Goal: Task Accomplishment & Management: Manage account settings

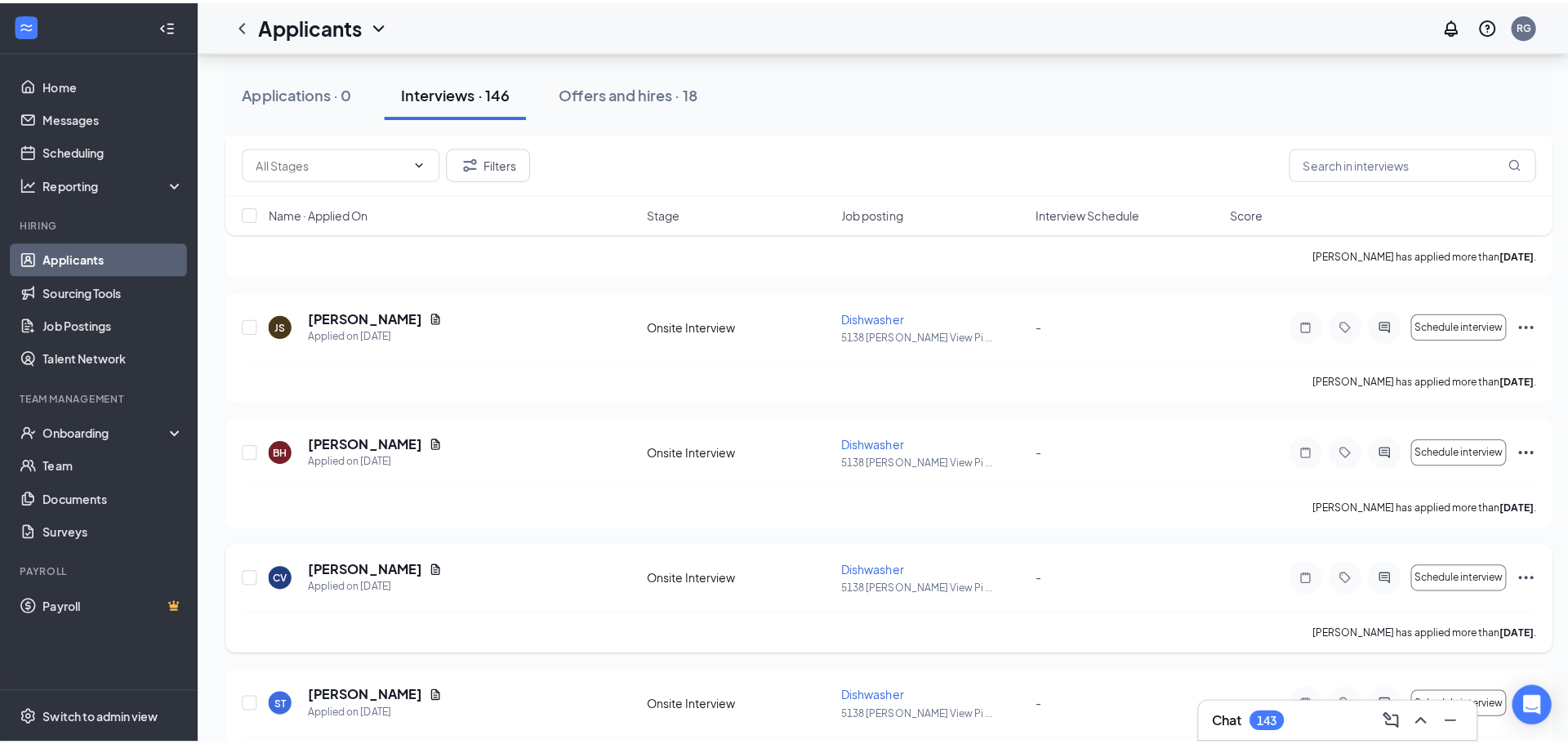
scroll to position [4247, 0]
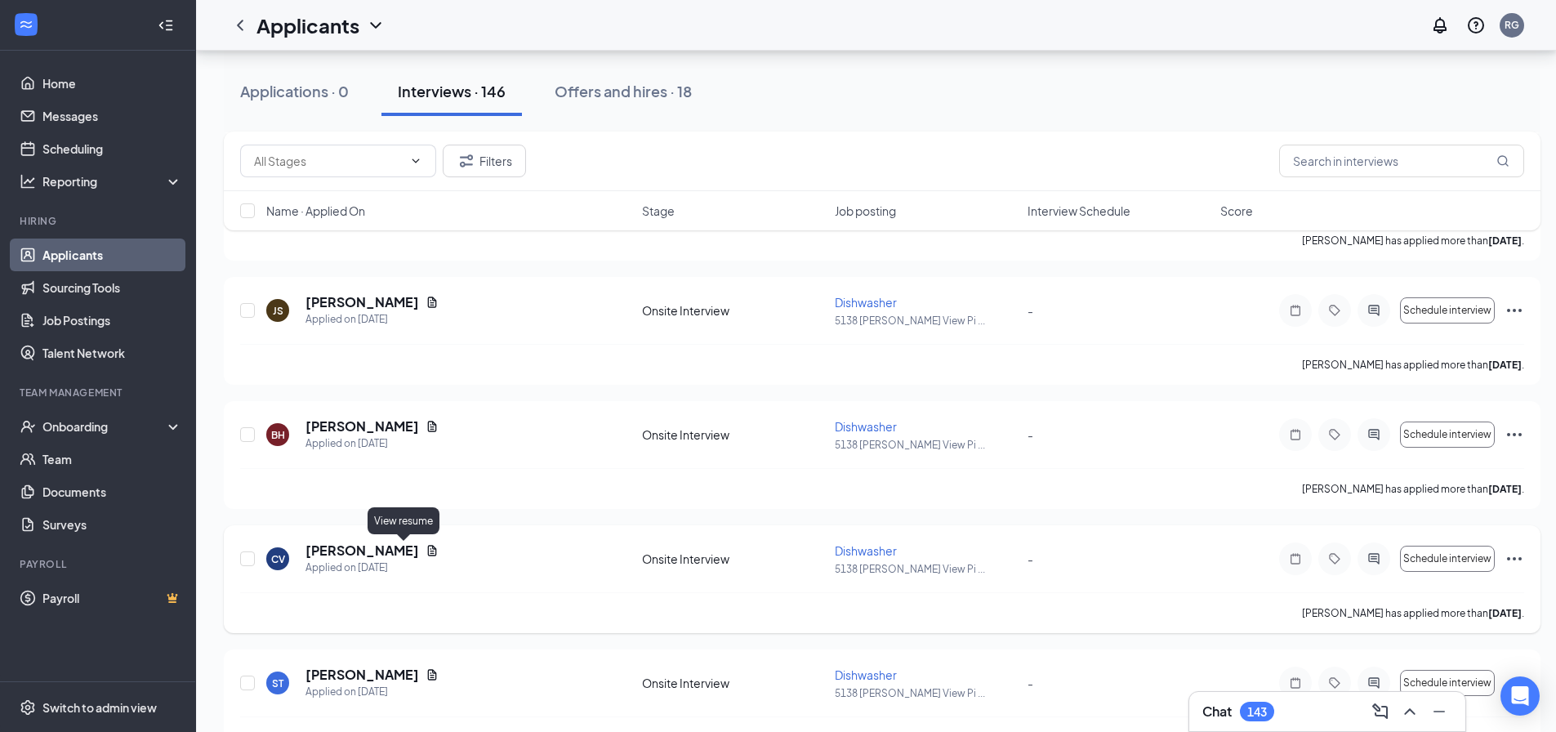
click at [428, 551] on icon "Document" at bounding box center [432, 550] width 9 height 11
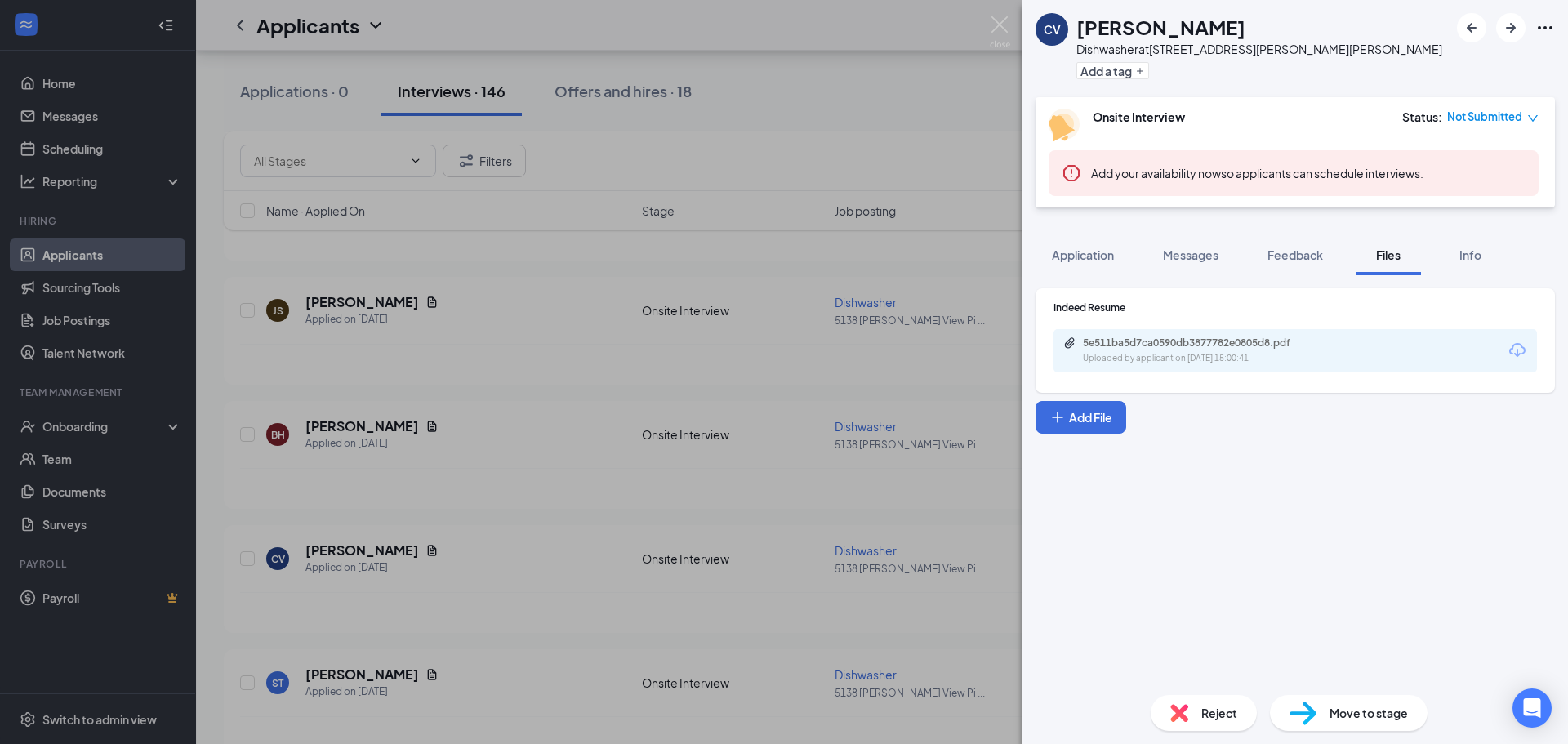
click at [1515, 348] on icon "Download" at bounding box center [1518, 351] width 20 height 20
click at [1192, 253] on span "Messages" at bounding box center [1191, 254] width 56 height 15
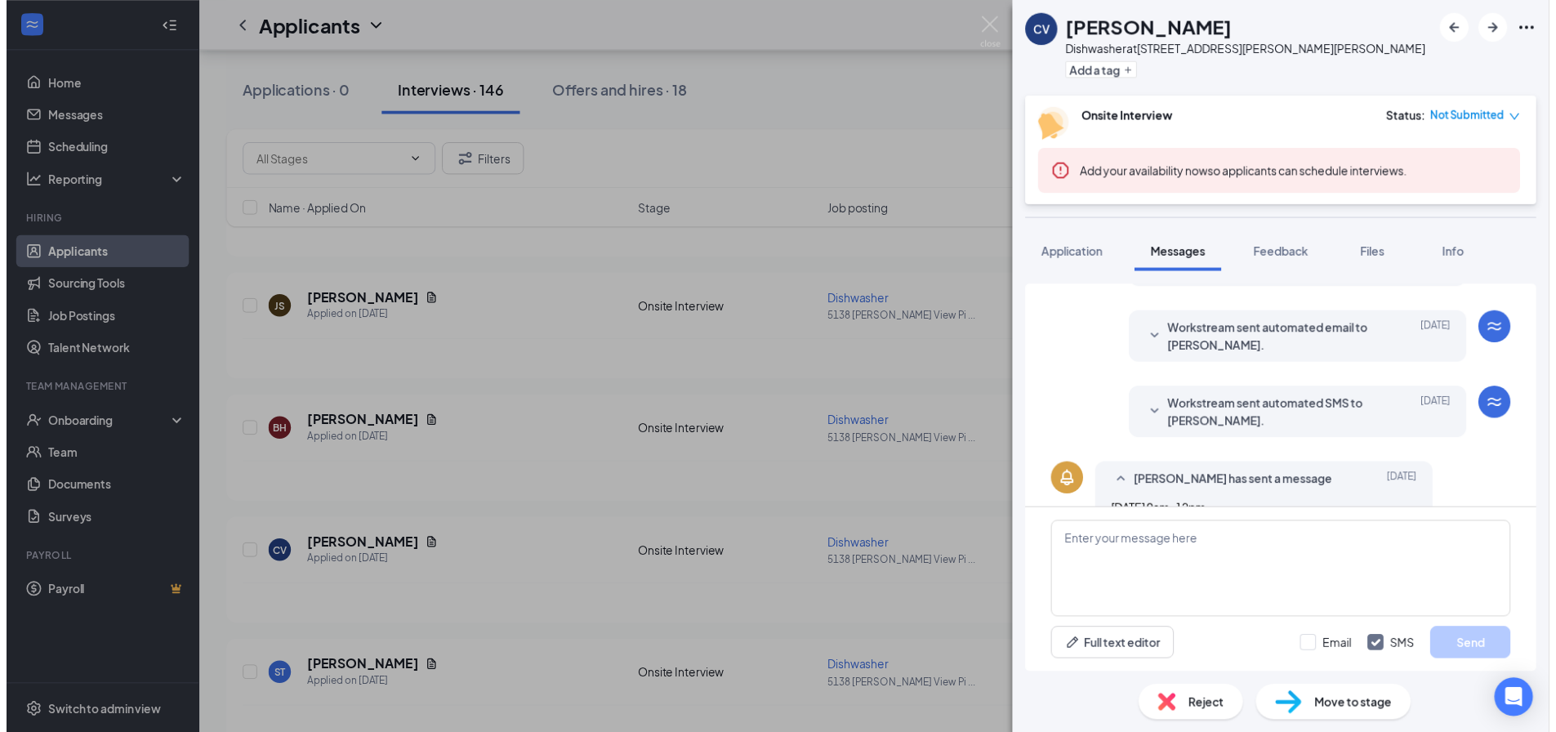
scroll to position [136, 0]
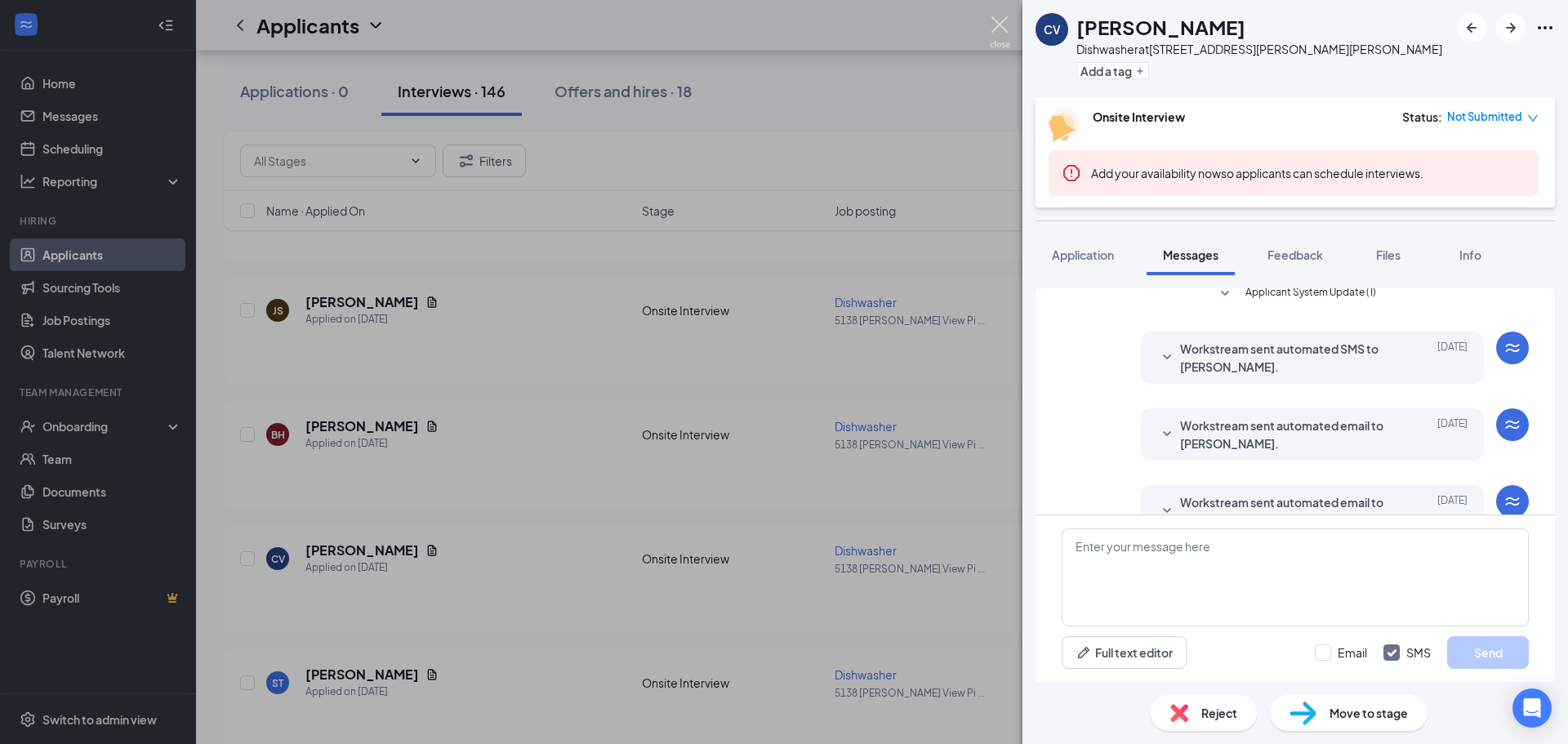
click at [997, 22] on img at bounding box center [1000, 32] width 20 height 32
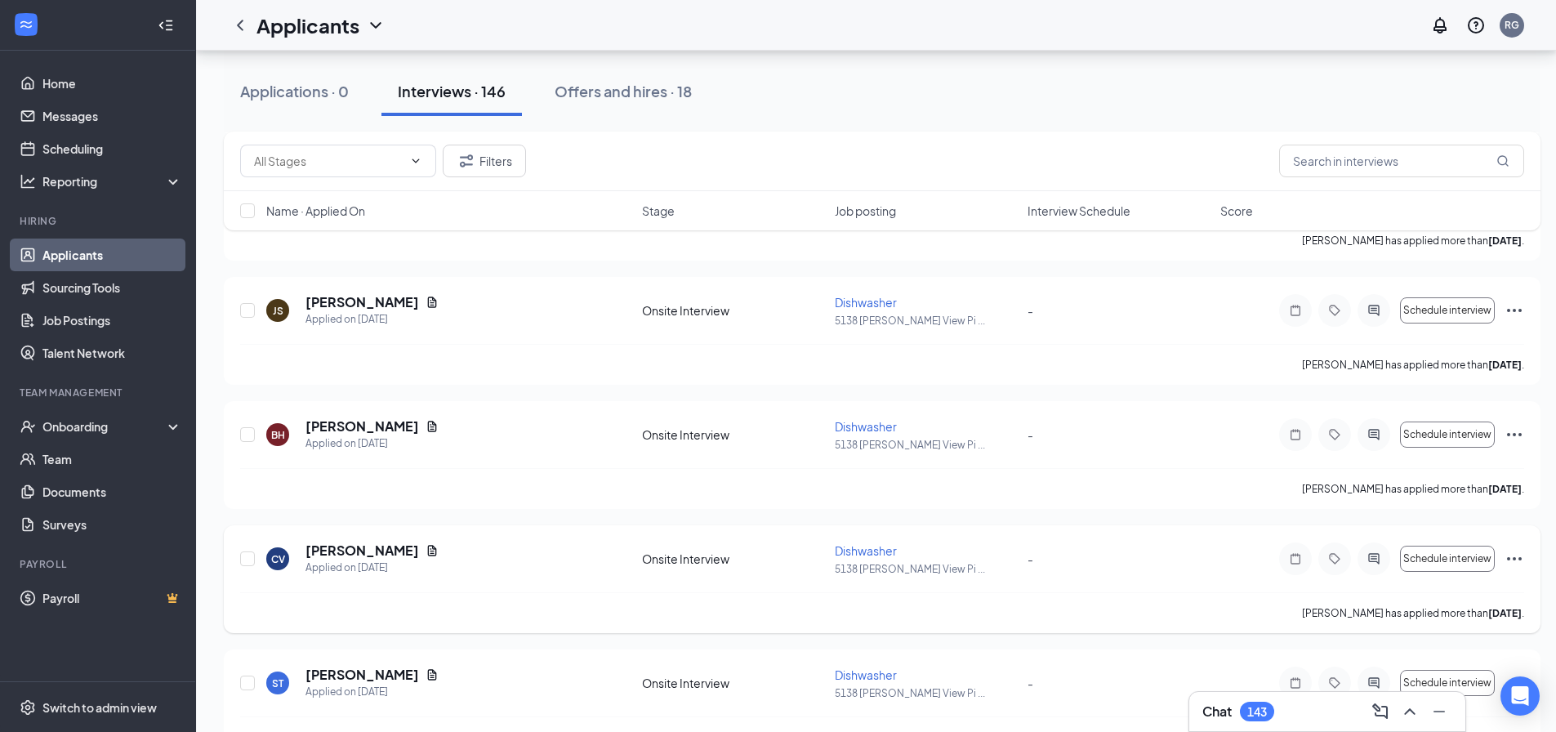
click at [1516, 557] on icon "Ellipses" at bounding box center [1515, 559] width 20 height 20
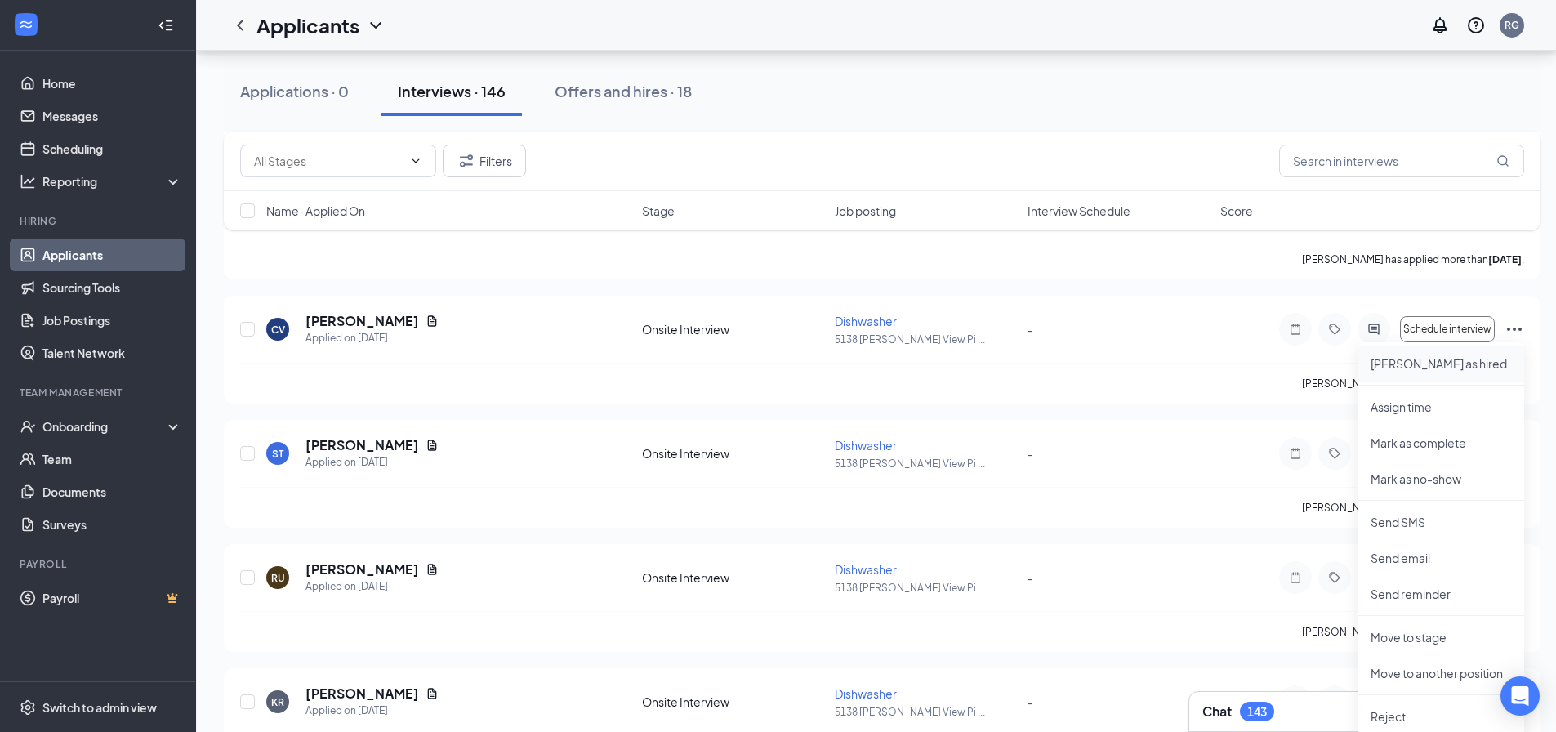
scroll to position [4574, 0]
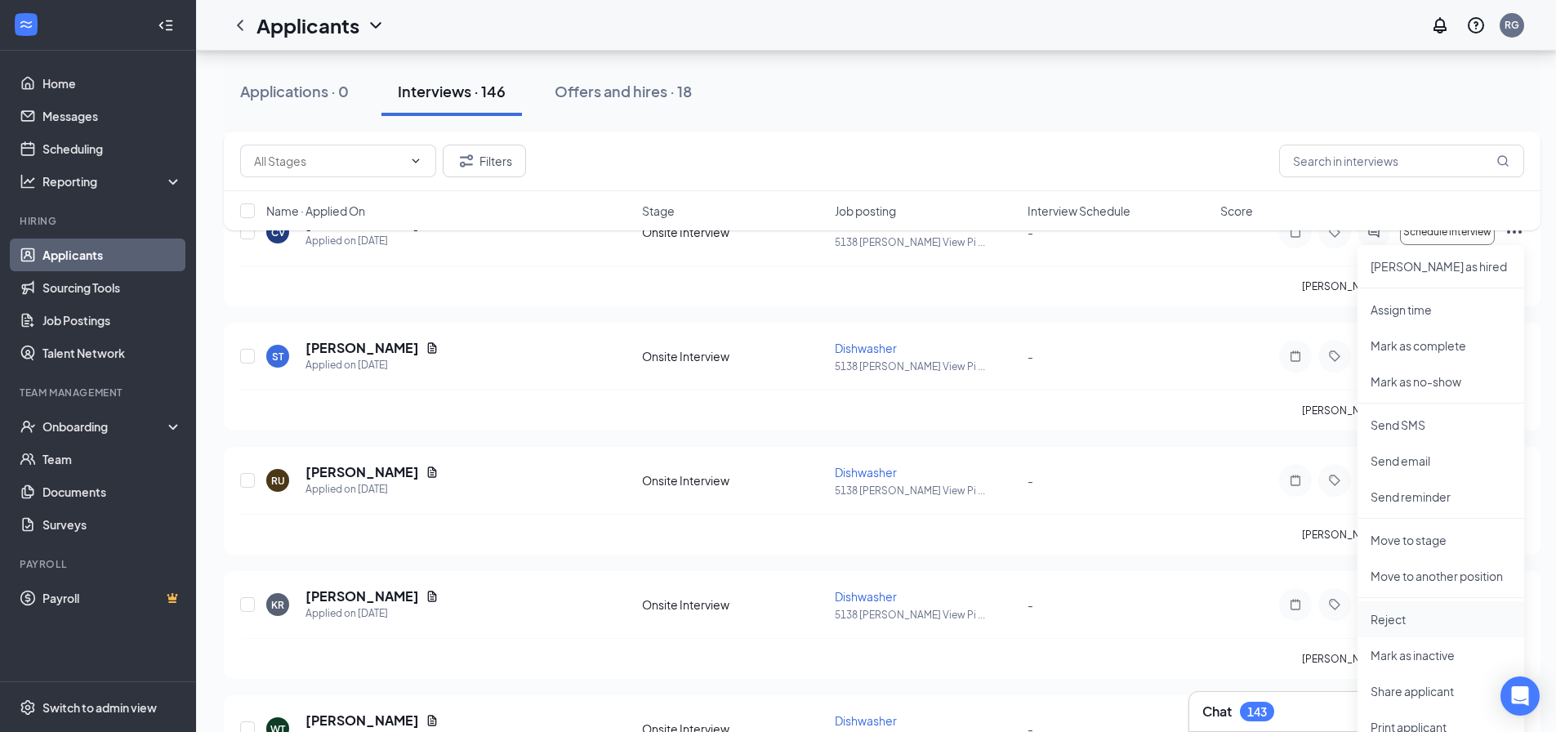
click at [1409, 617] on p "Reject" at bounding box center [1441, 619] width 140 height 16
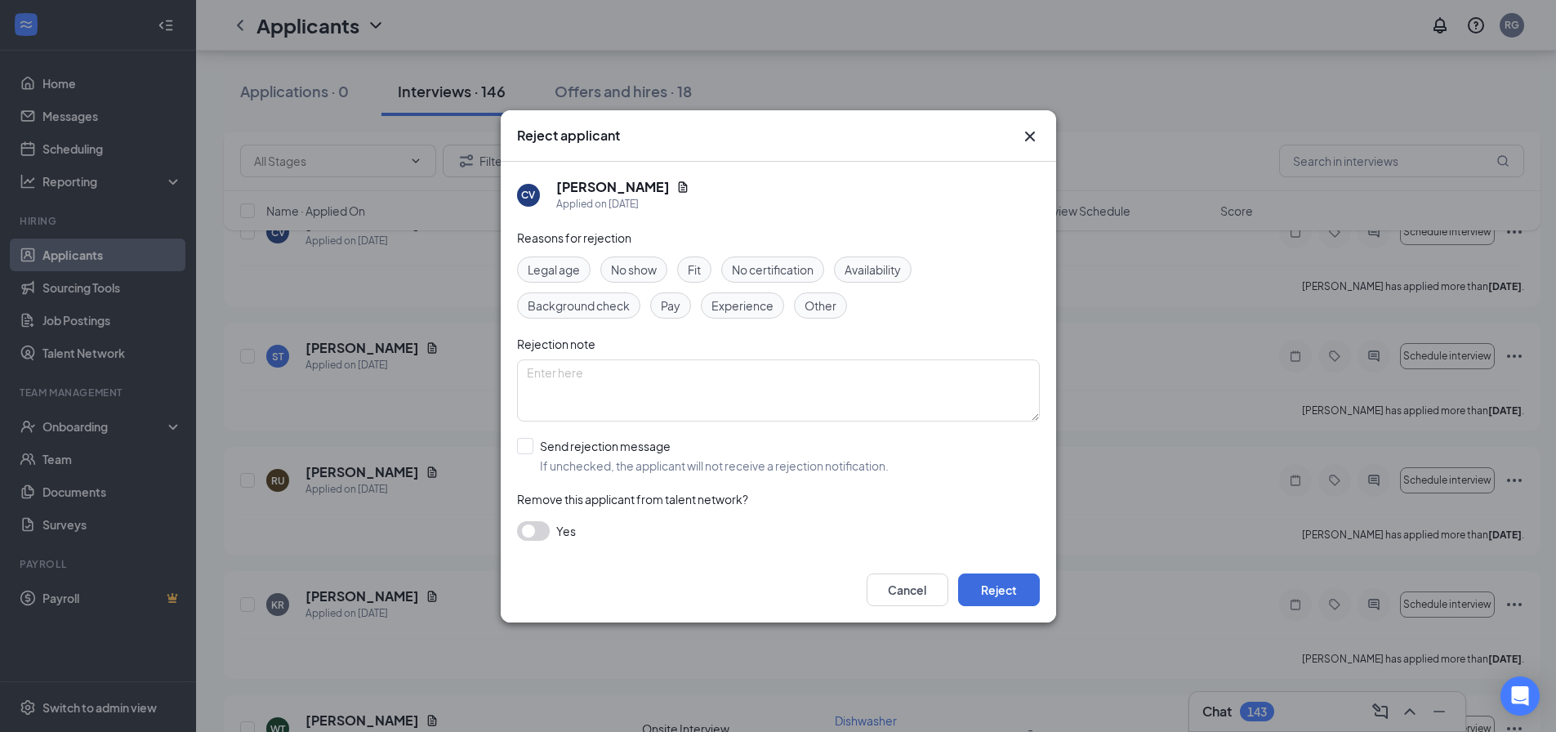
click at [825, 305] on span "Other" at bounding box center [821, 305] width 32 height 18
click at [1001, 589] on button "Reject" at bounding box center [999, 589] width 82 height 33
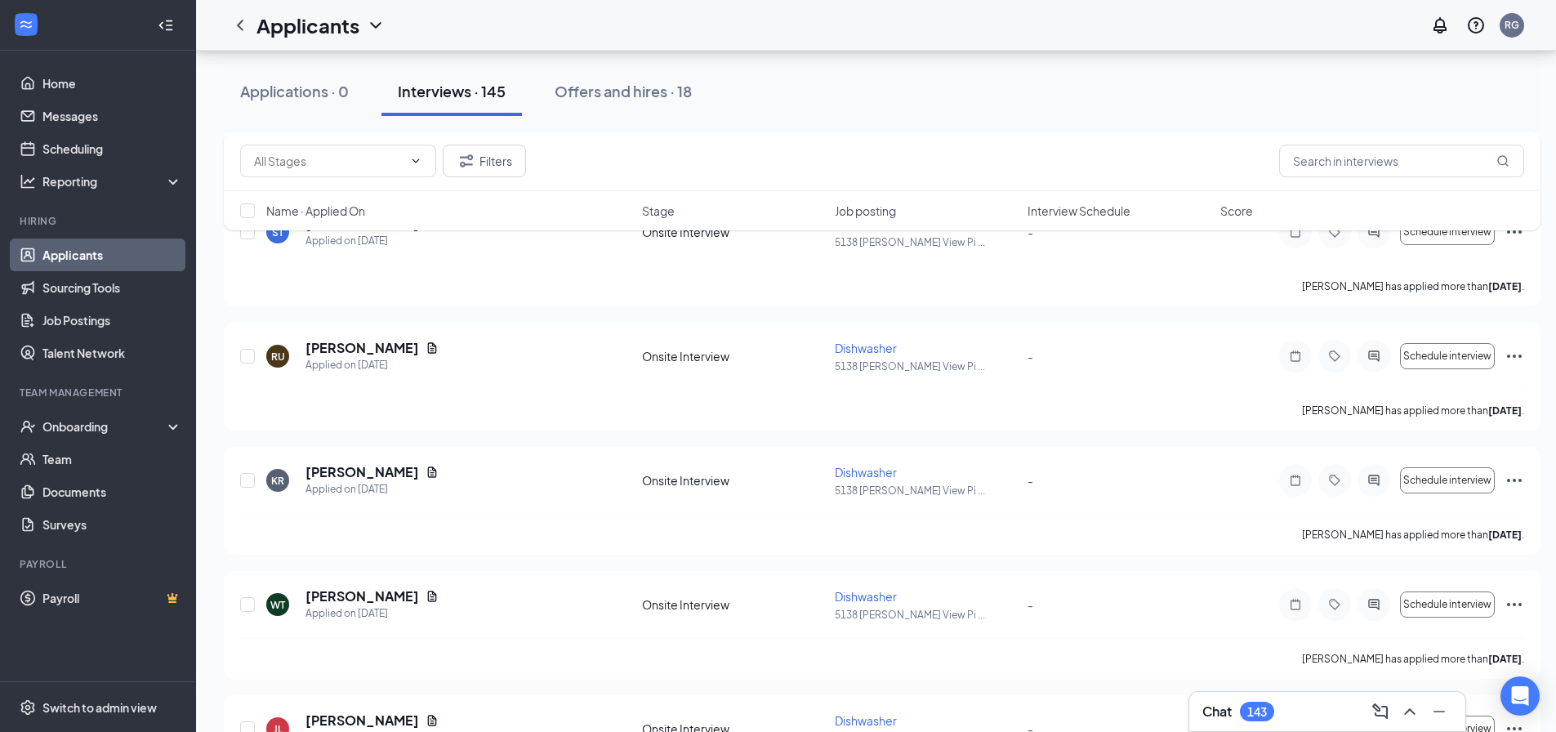
scroll to position [3431, 0]
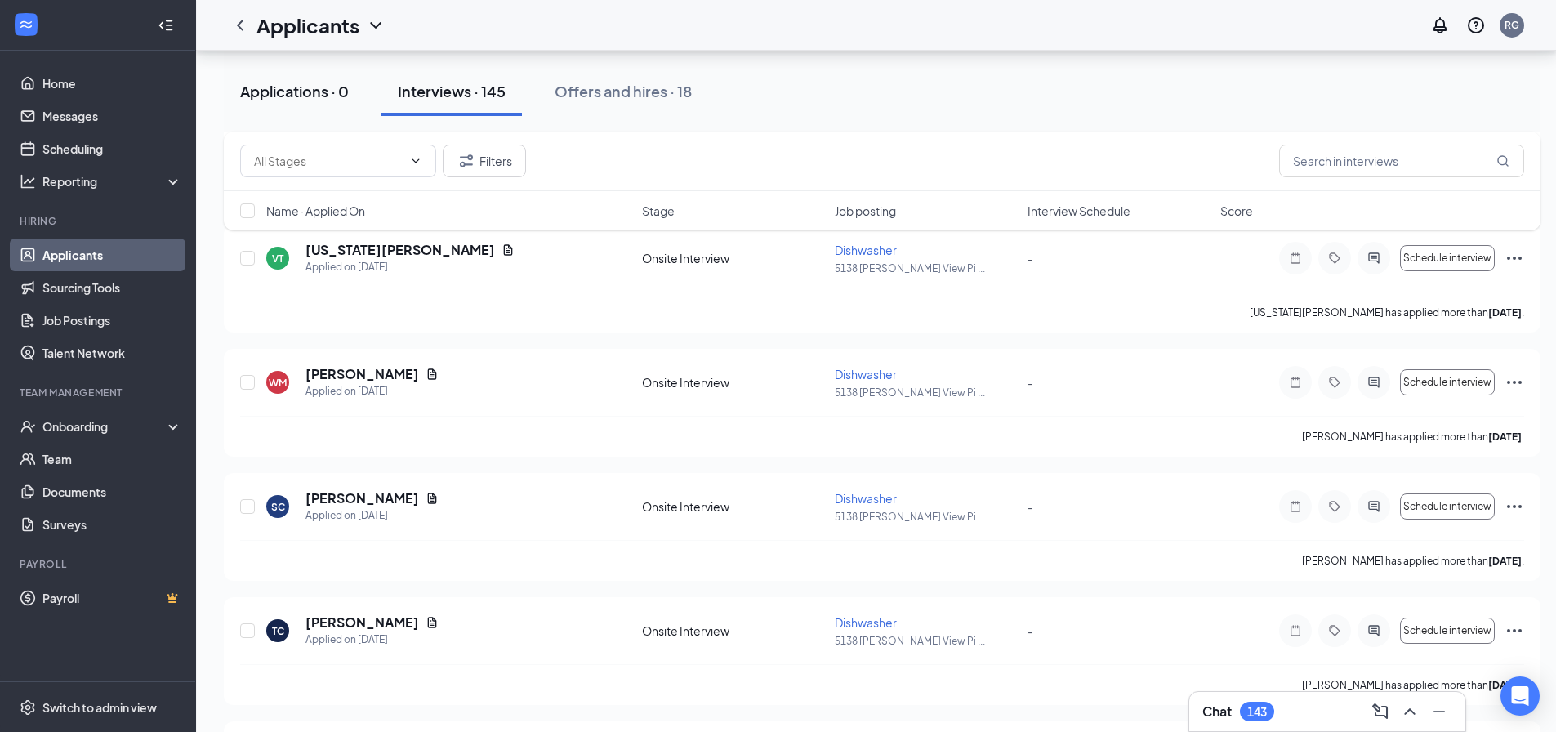
click at [288, 89] on div "Applications · 0" at bounding box center [294, 91] width 109 height 20
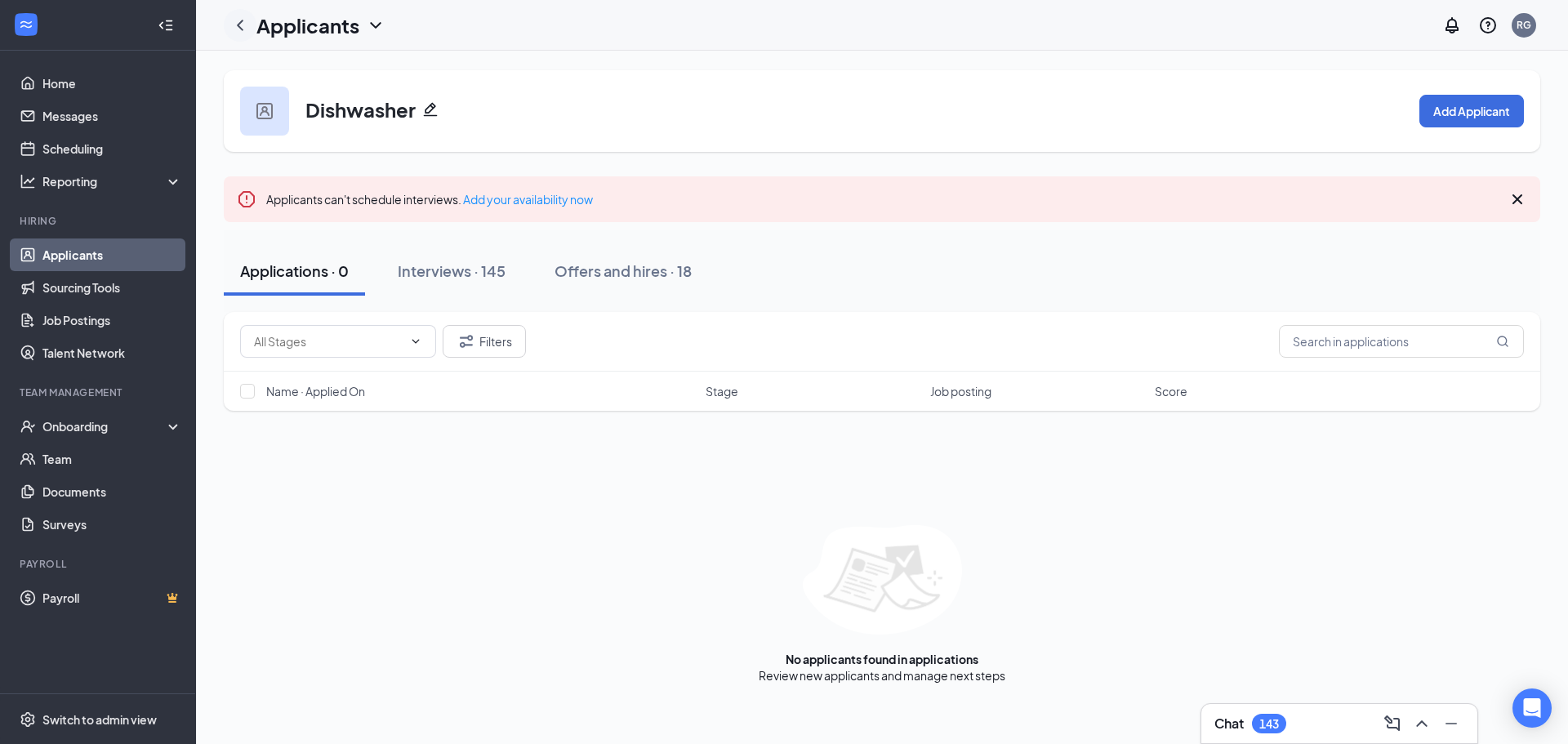
click at [234, 18] on icon "ChevronLeft" at bounding box center [240, 26] width 20 height 20
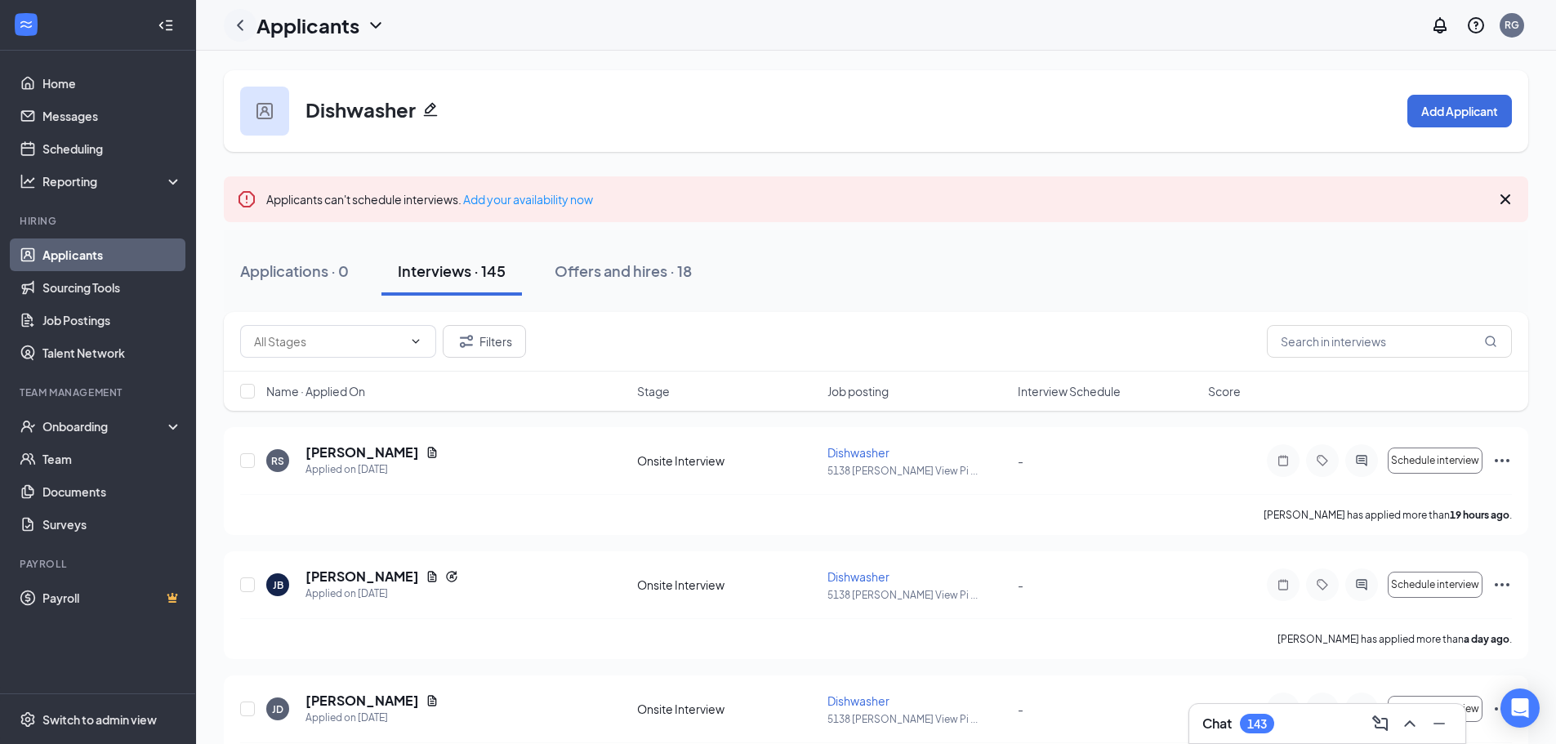
click at [236, 25] on icon "ChevronLeft" at bounding box center [240, 26] width 20 height 20
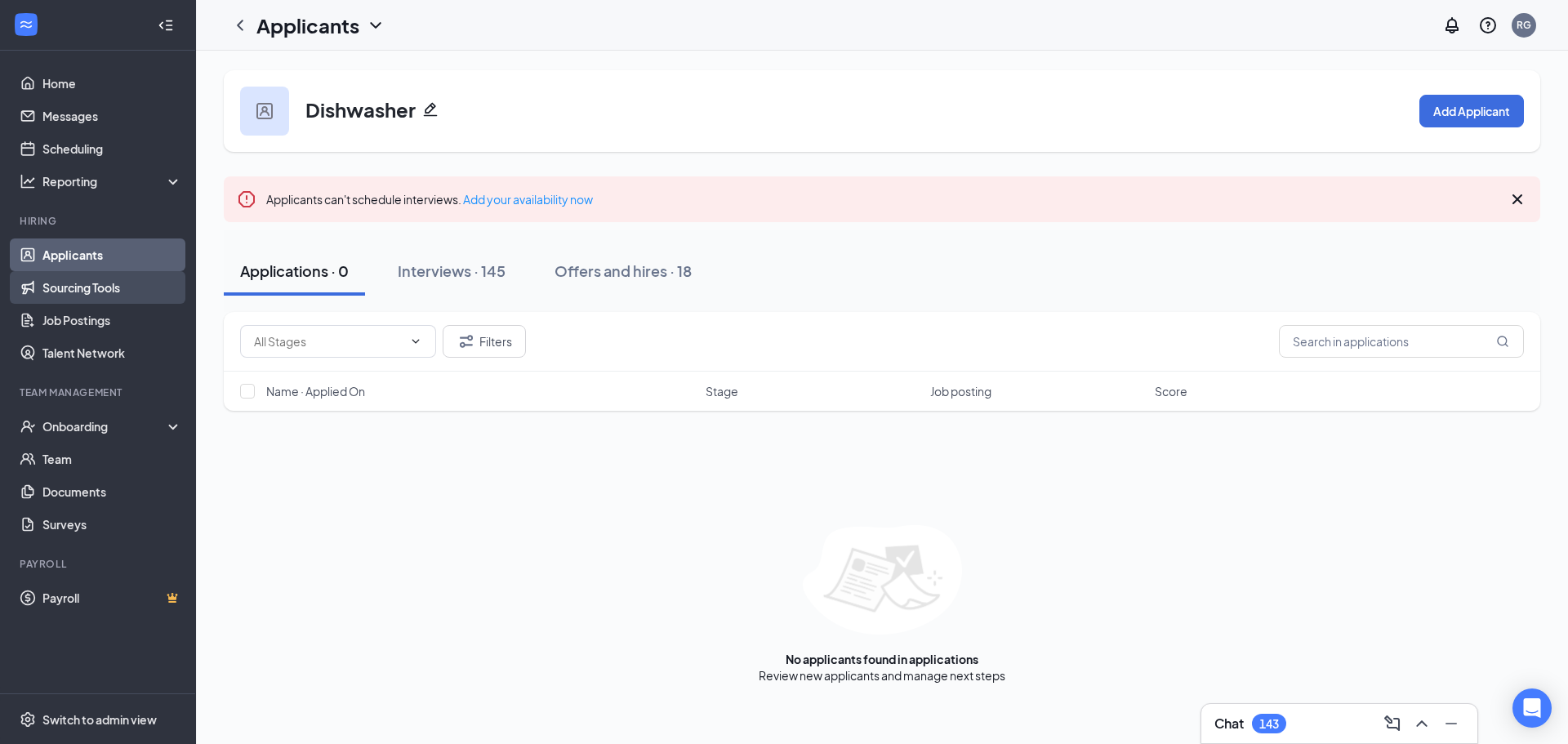
click at [100, 293] on link "Sourcing Tools" at bounding box center [112, 287] width 140 height 33
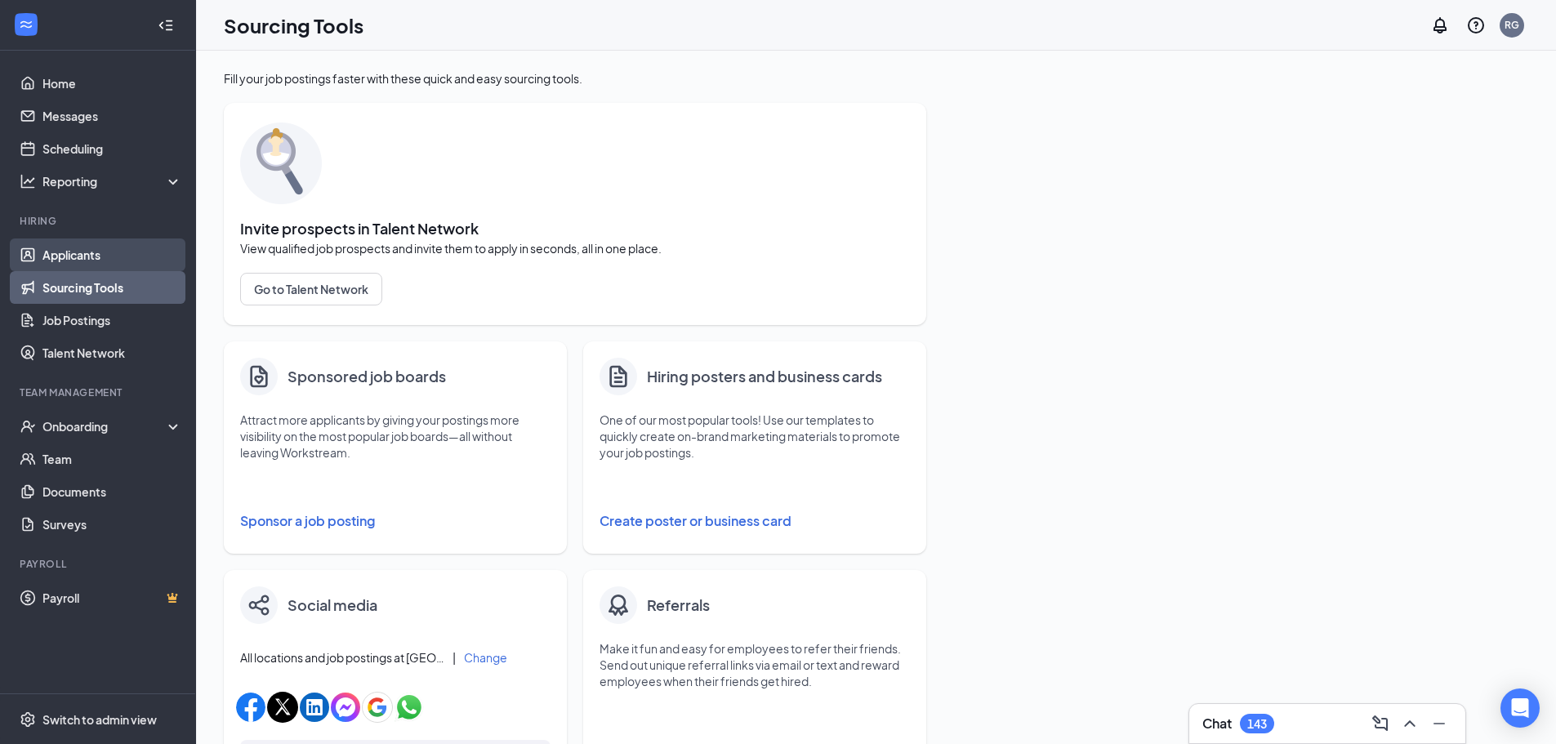
click at [78, 254] on link "Applicants" at bounding box center [112, 255] width 140 height 33
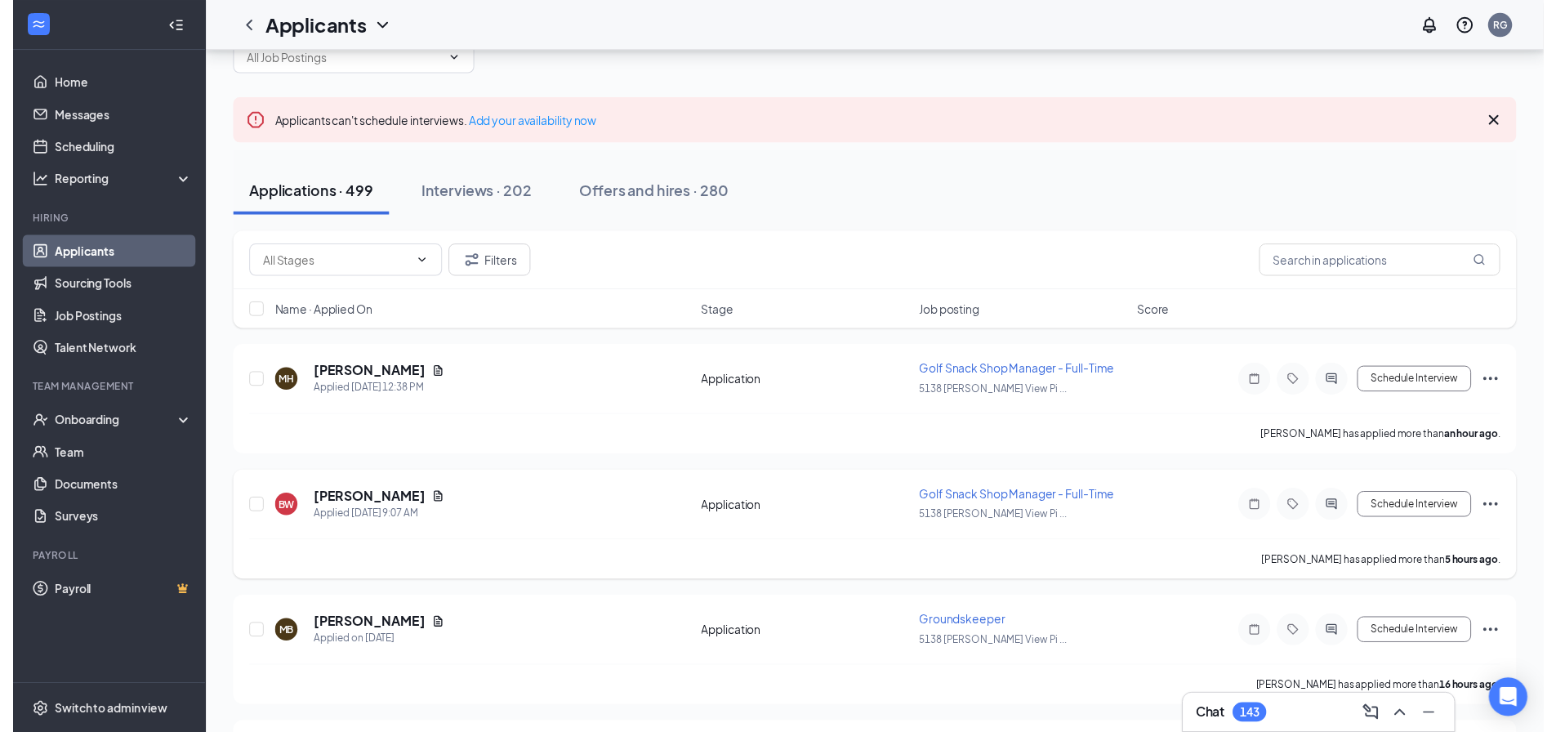
scroll to position [163, 0]
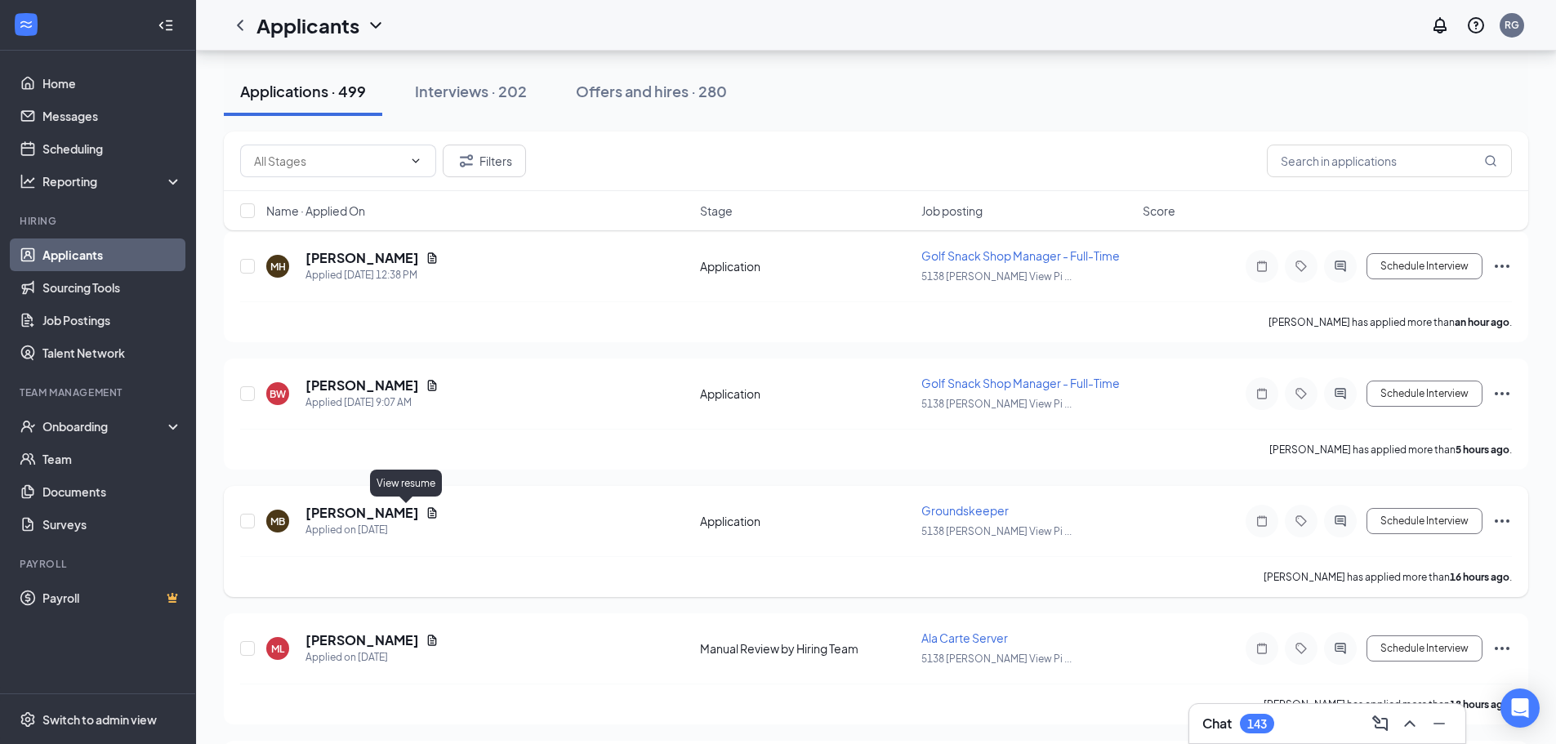
click at [428, 514] on icon "Document" at bounding box center [432, 512] width 9 height 11
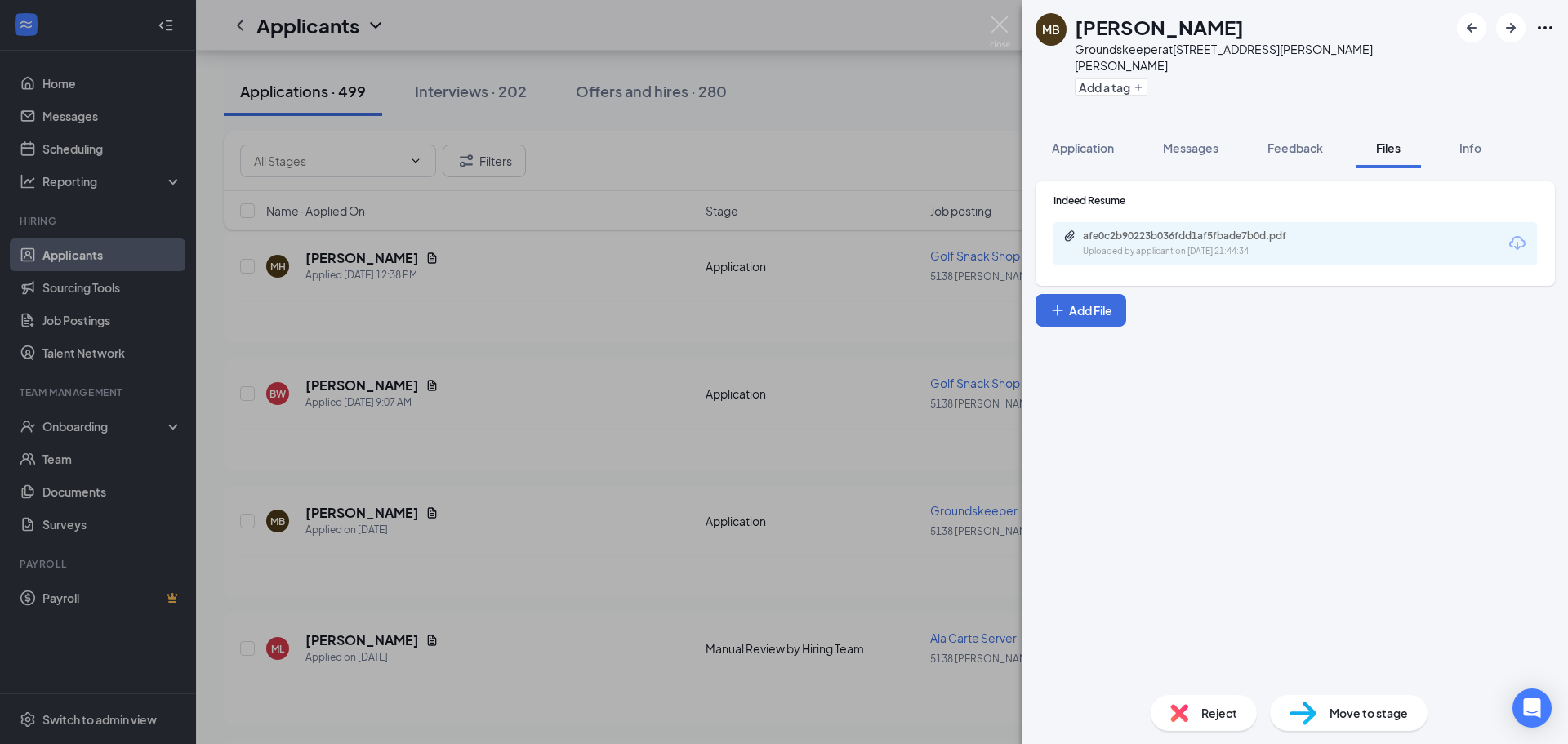
click at [1518, 234] on icon "Download" at bounding box center [1518, 244] width 20 height 20
click at [1000, 23] on img at bounding box center [1000, 32] width 20 height 32
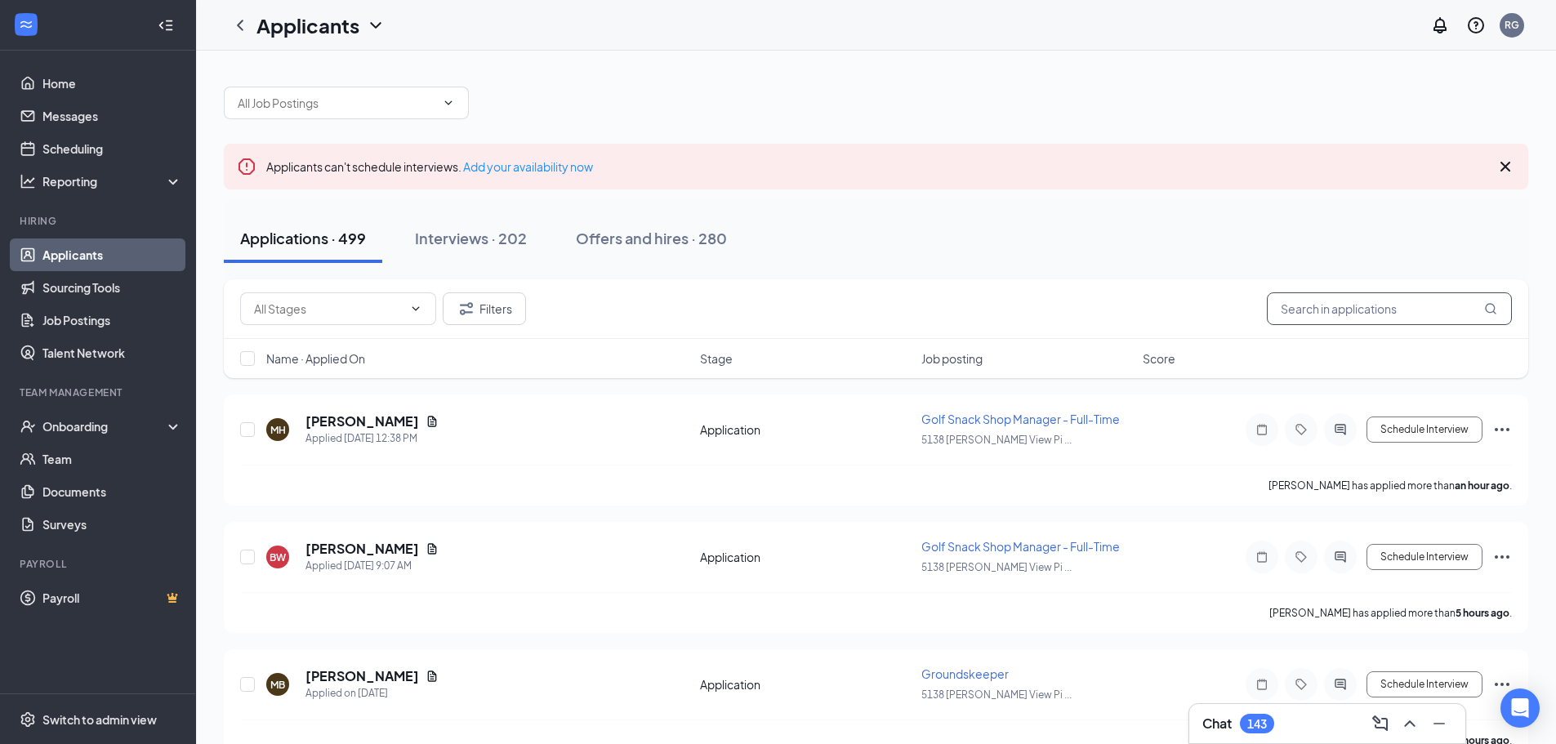
click at [1297, 314] on input "text" at bounding box center [1389, 308] width 245 height 33
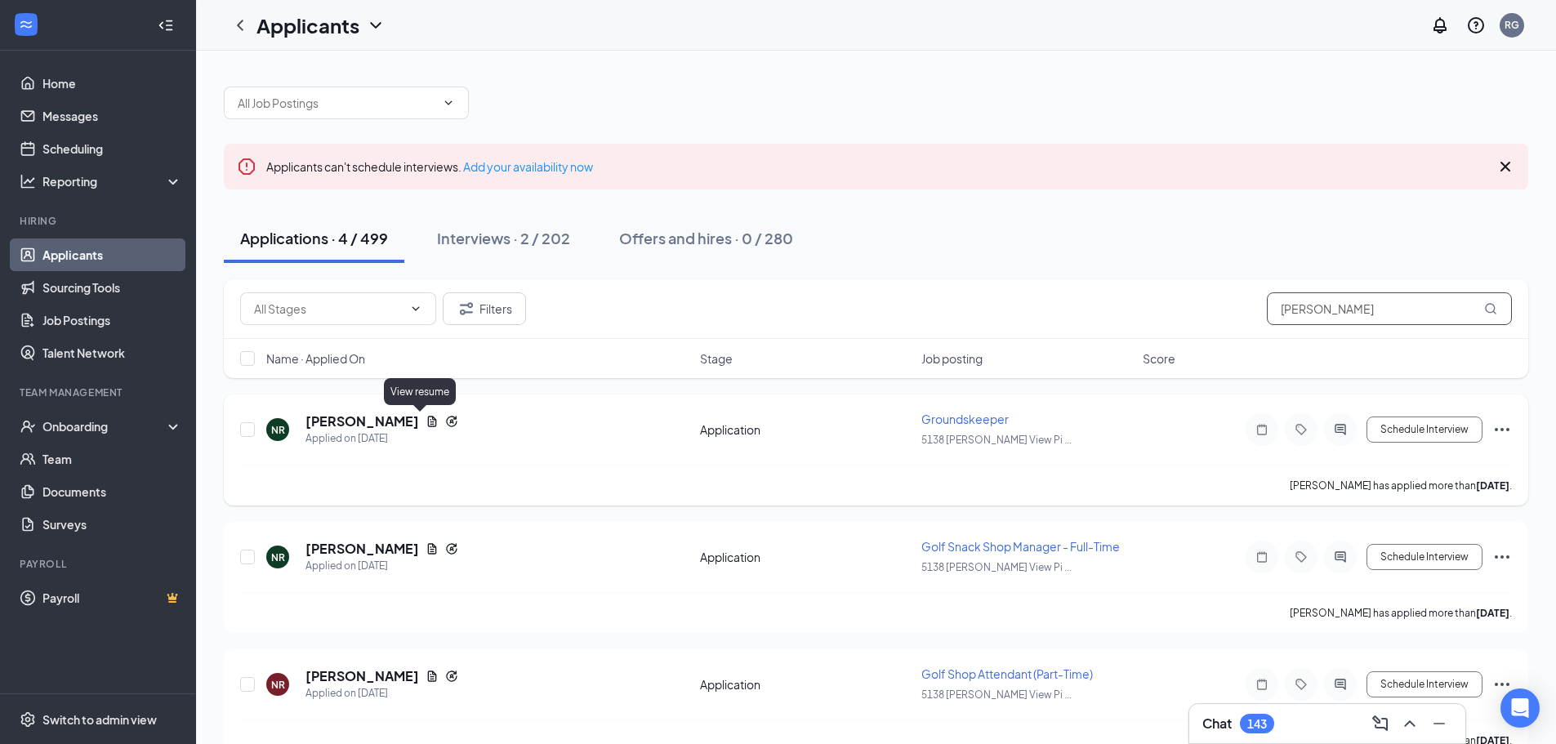
type input "[PERSON_NAME]"
click at [428, 422] on icon "Document" at bounding box center [432, 421] width 9 height 11
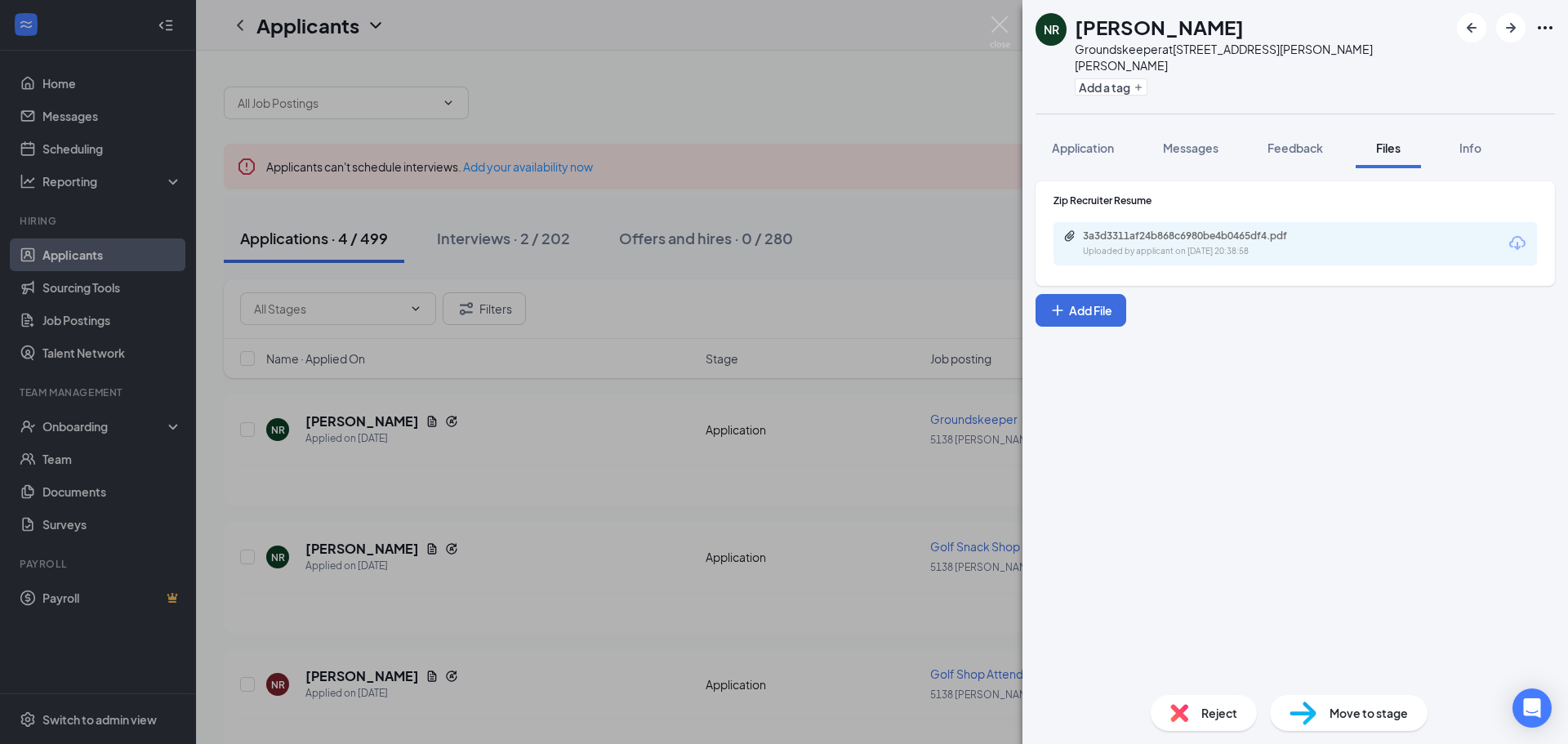
click at [1516, 234] on icon "Download" at bounding box center [1518, 244] width 20 height 20
click at [1005, 20] on img at bounding box center [1000, 32] width 20 height 32
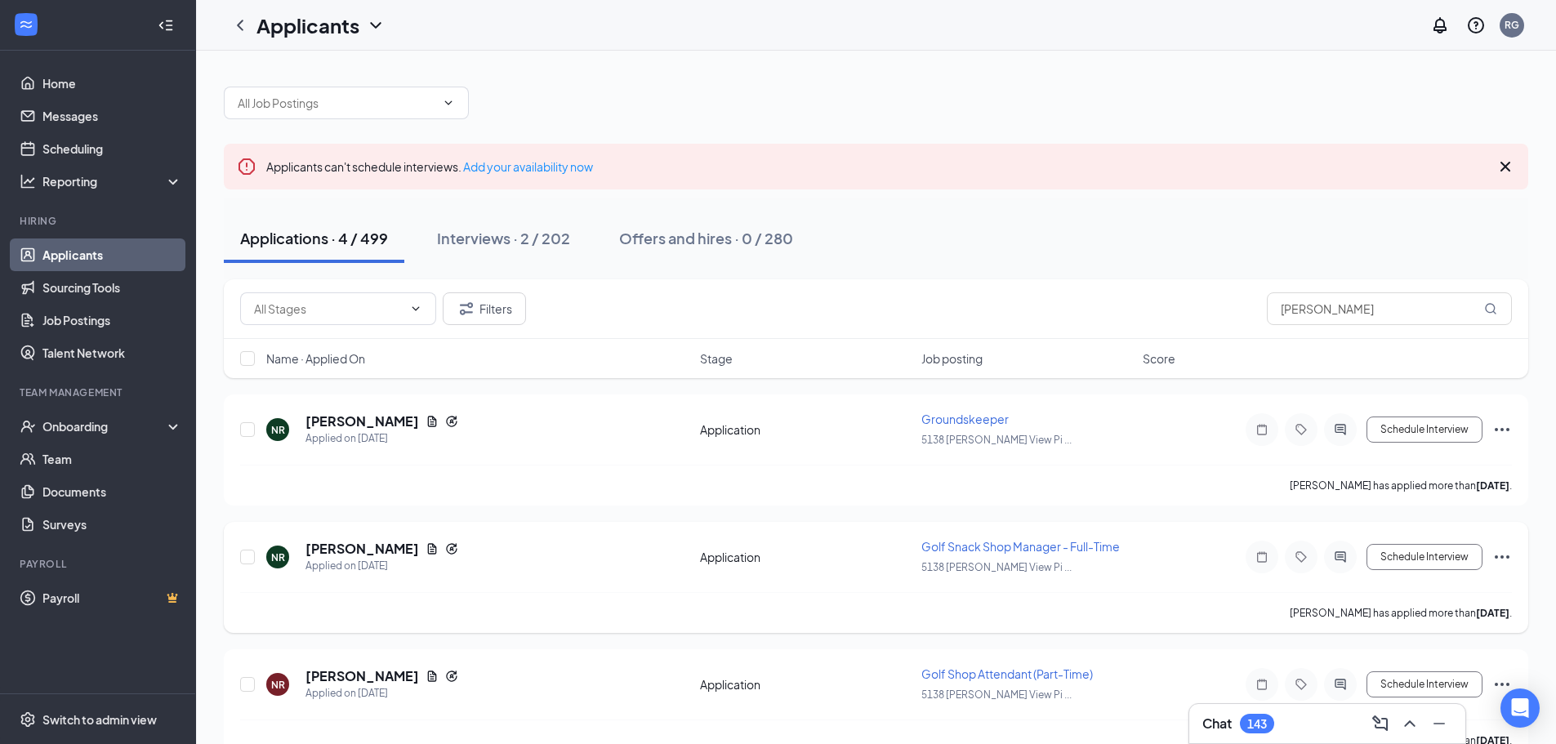
click at [1503, 557] on icon "Ellipses" at bounding box center [1502, 556] width 15 height 3
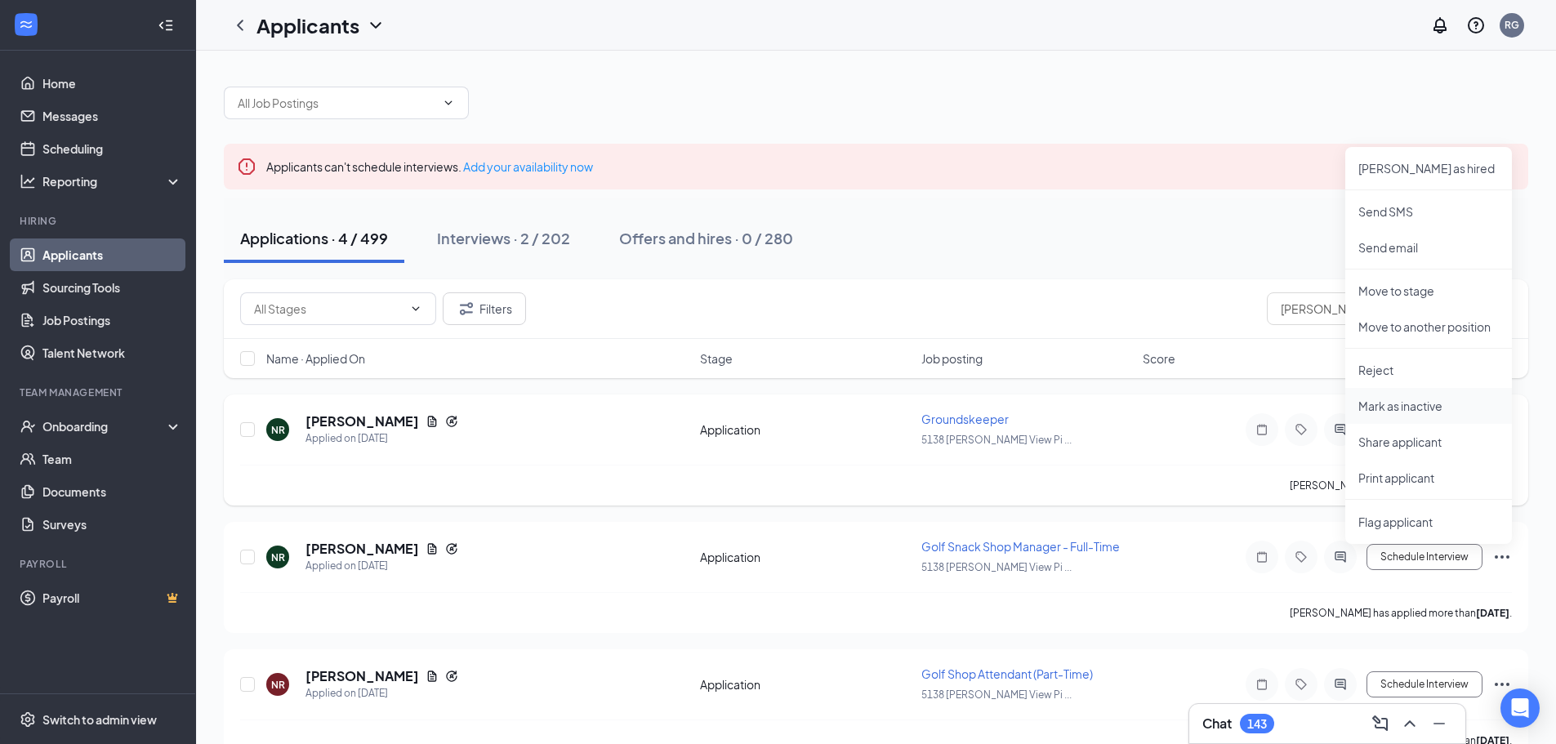
click at [1396, 403] on p "Mark as inactive" at bounding box center [1428, 406] width 140 height 16
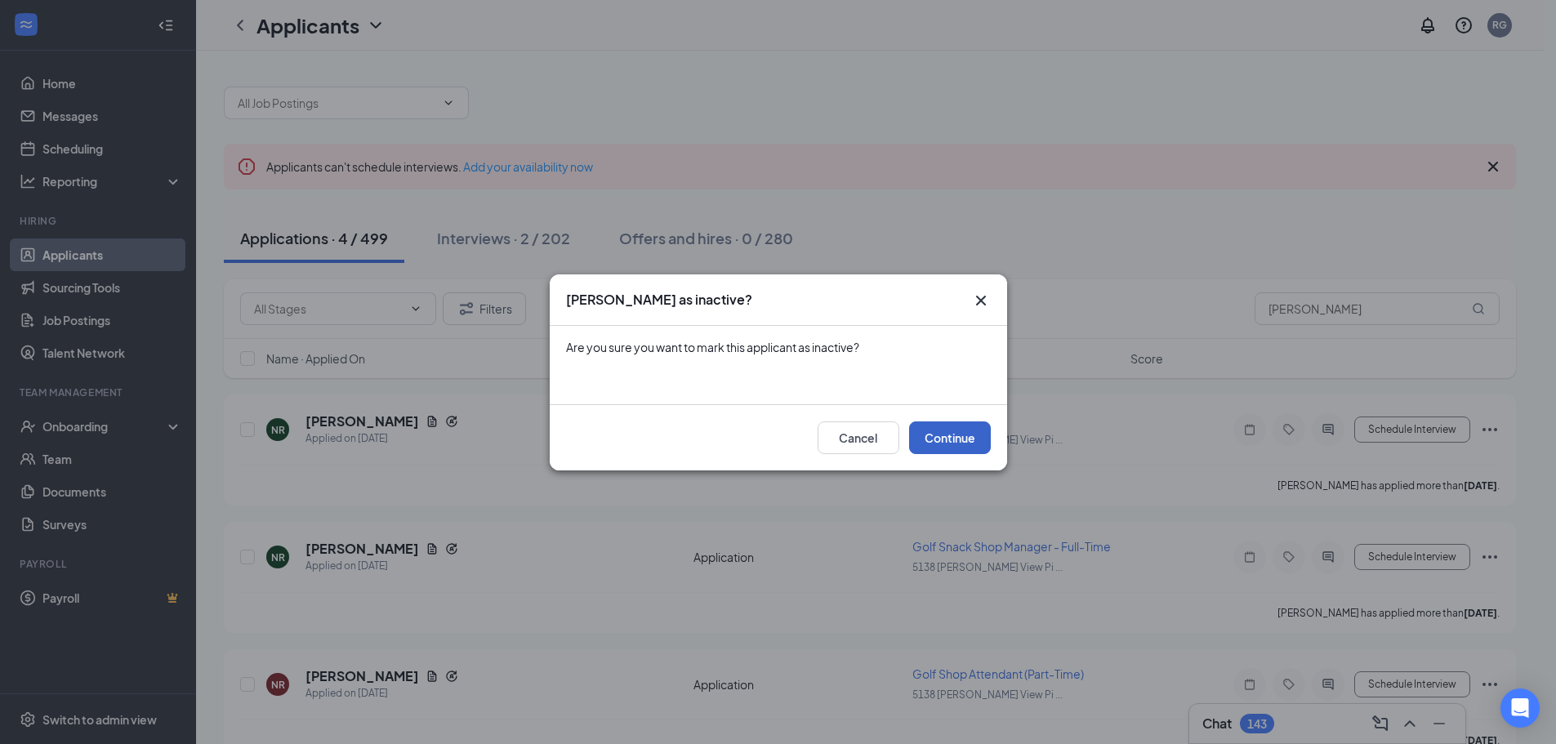
click at [945, 438] on button "Continue" at bounding box center [950, 437] width 82 height 33
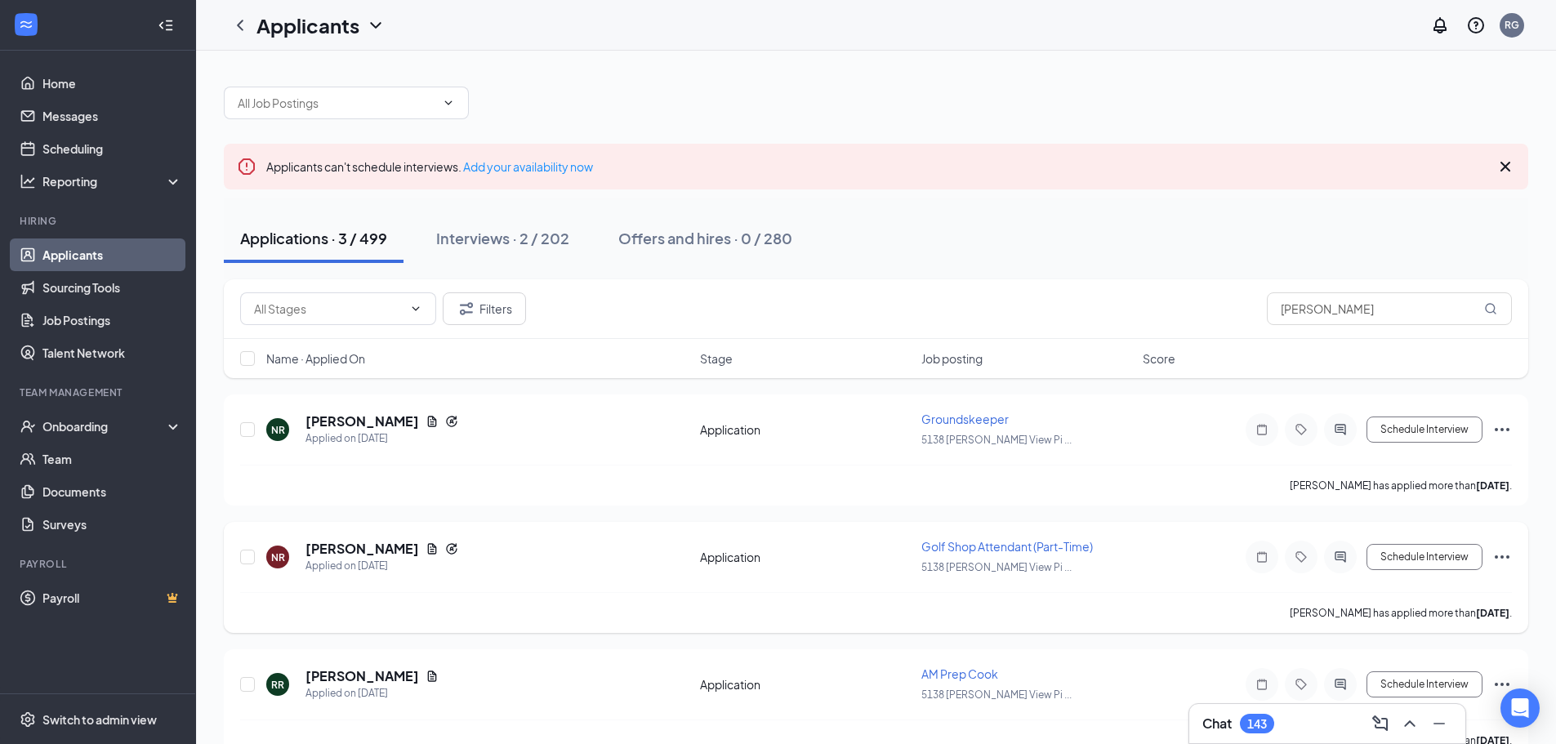
click at [1506, 556] on icon "Ellipses" at bounding box center [1502, 557] width 20 height 20
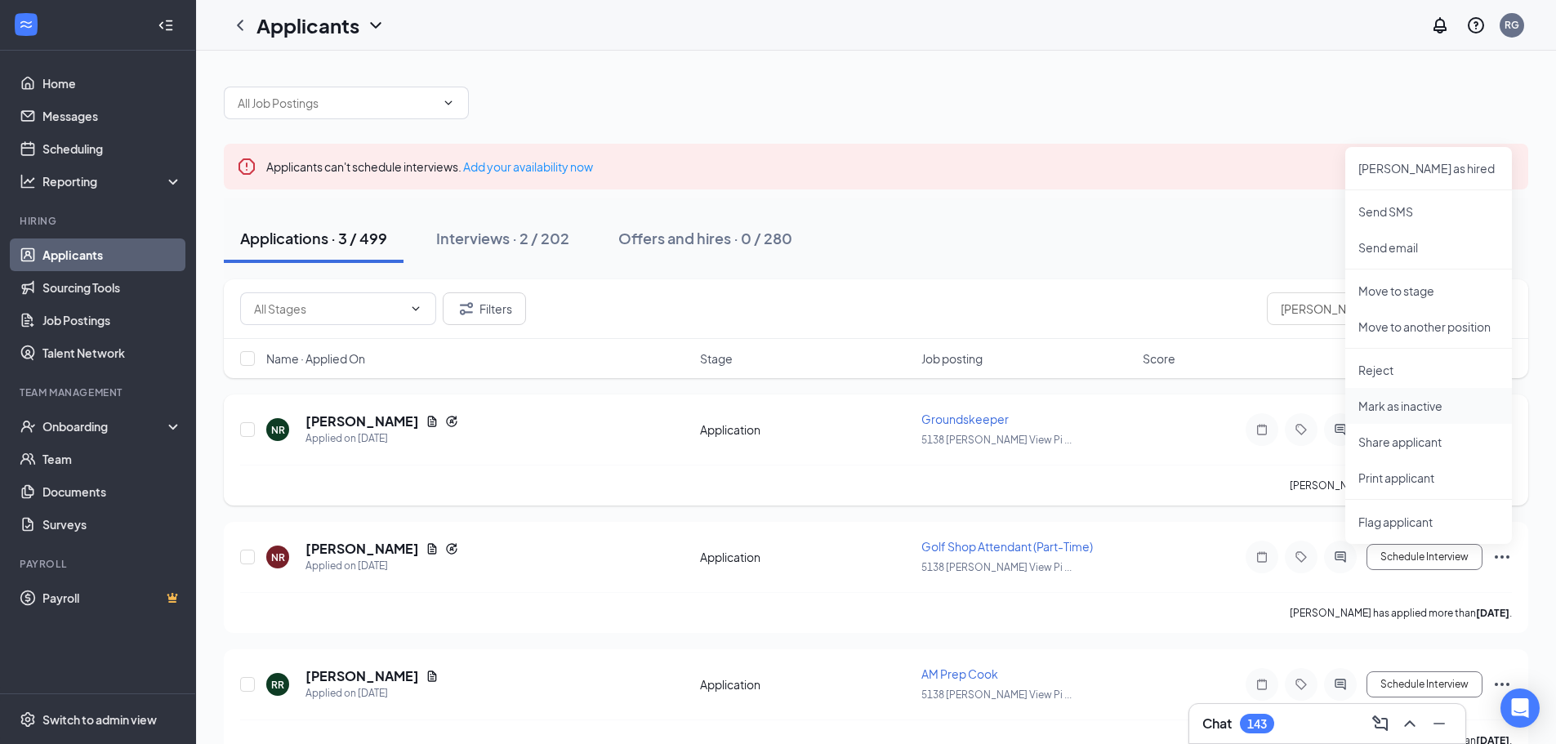
click at [1400, 405] on p "Mark as inactive" at bounding box center [1428, 406] width 140 height 16
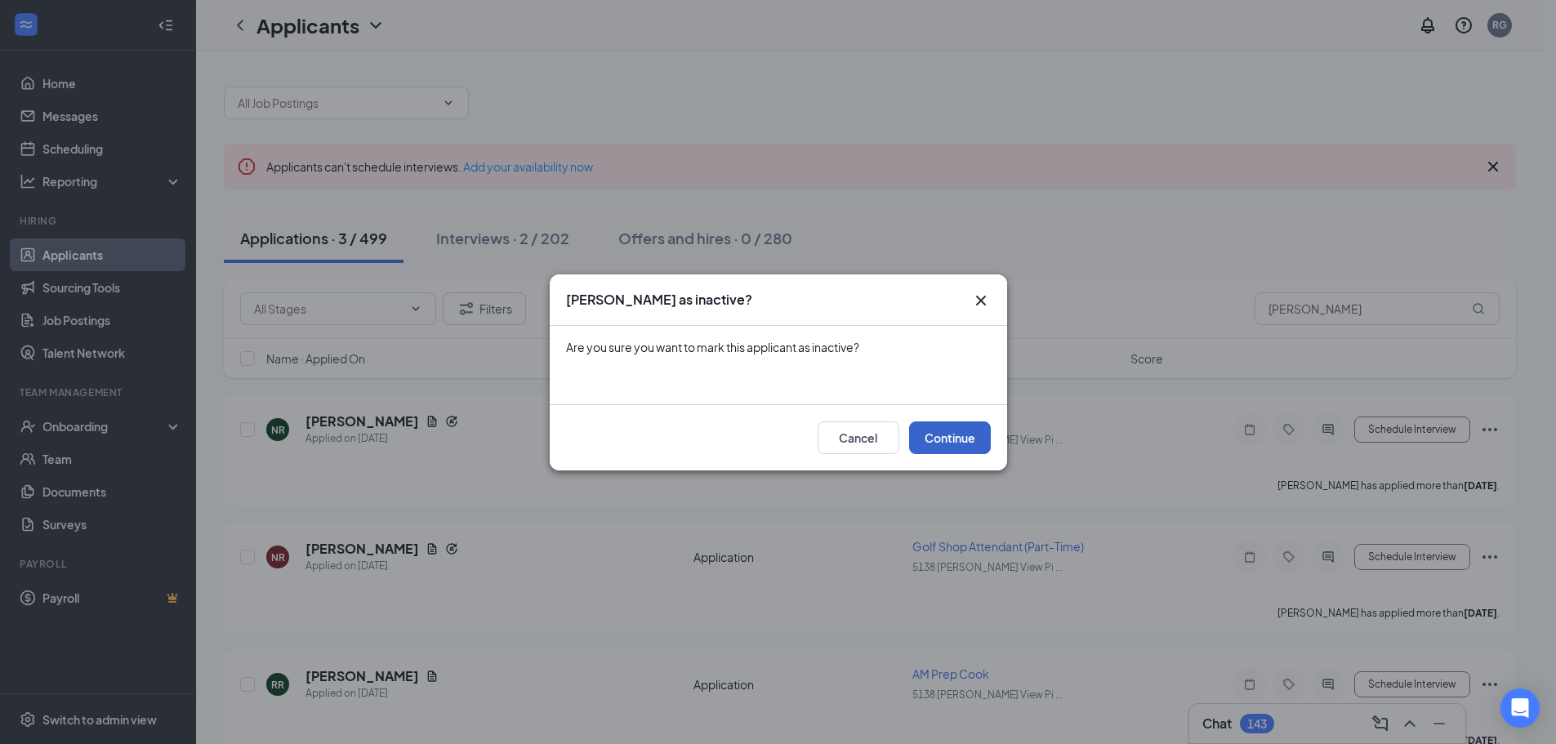
click at [970, 439] on button "Continue" at bounding box center [950, 437] width 82 height 33
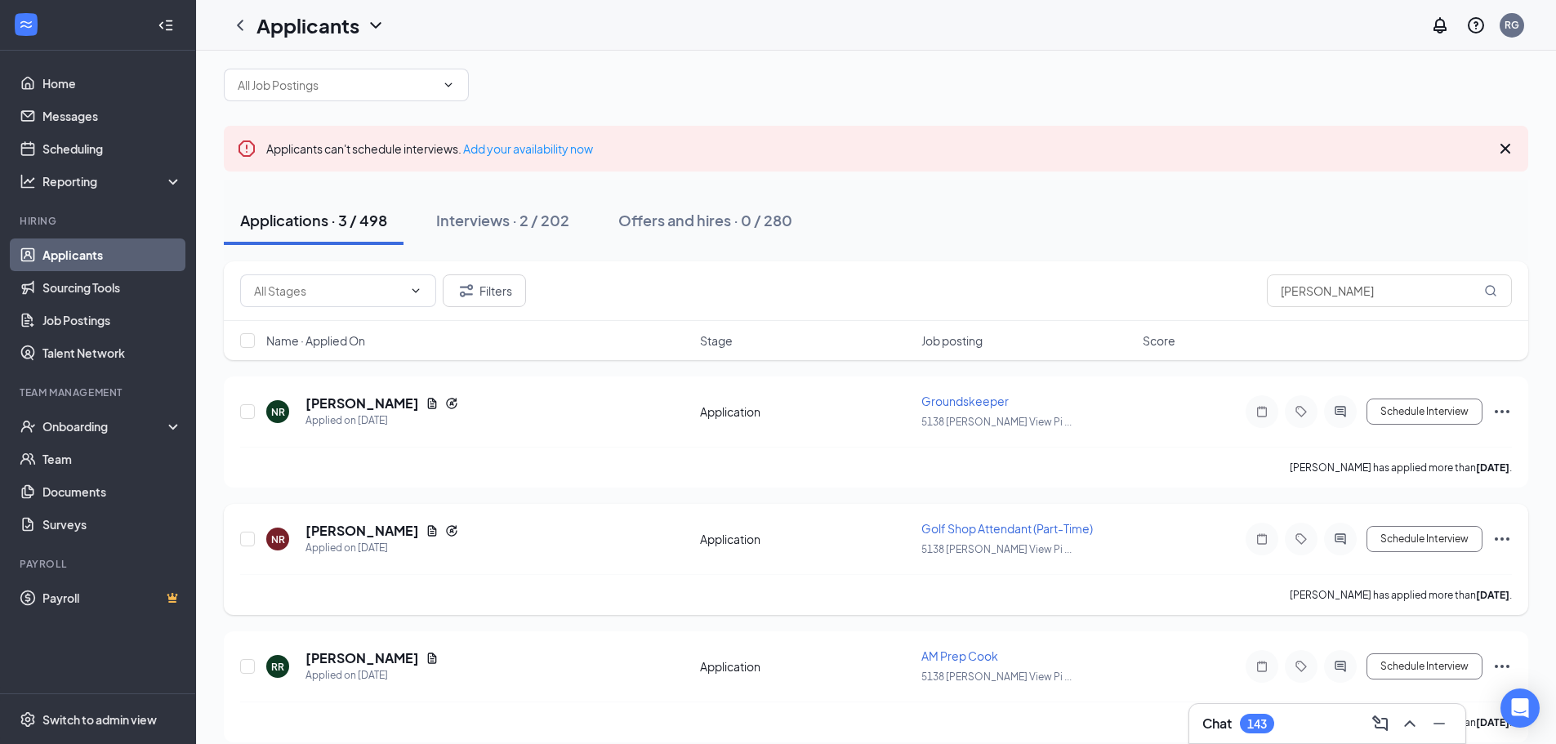
scroll to position [36, 0]
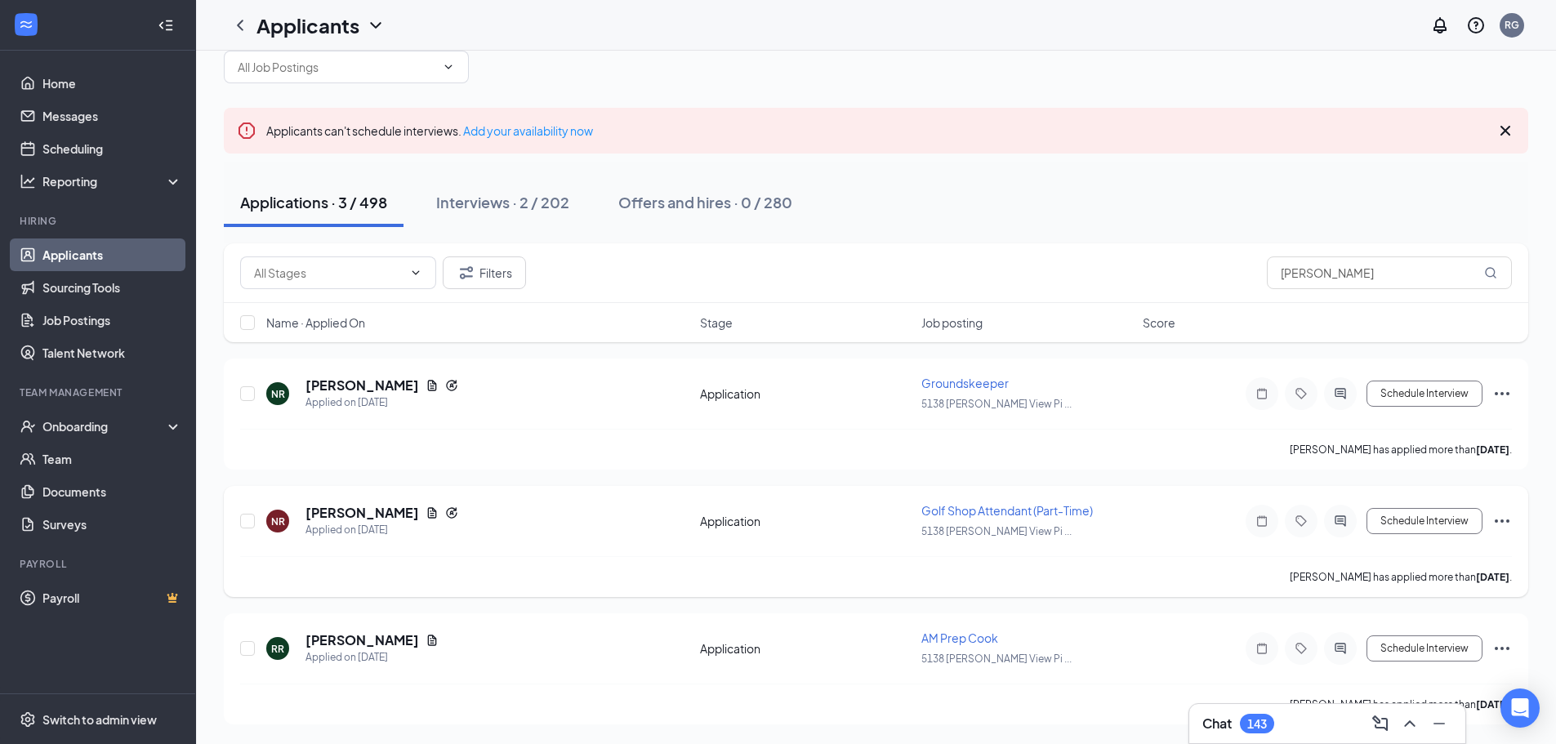
click at [1504, 519] on icon "Ellipses" at bounding box center [1502, 521] width 20 height 20
click at [1393, 371] on p "Mark as inactive" at bounding box center [1428, 370] width 140 height 16
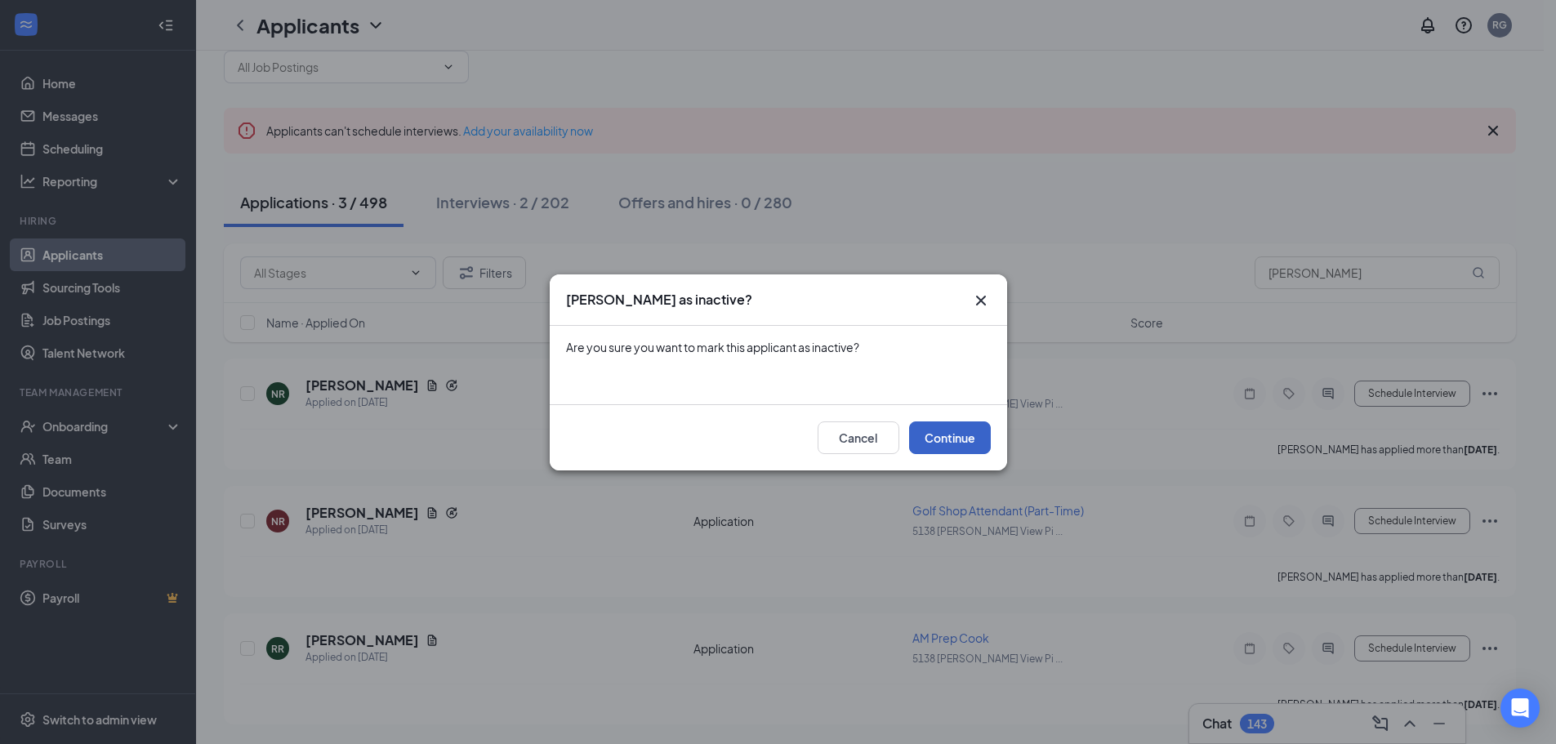
click at [946, 435] on button "Continue" at bounding box center [950, 437] width 82 height 33
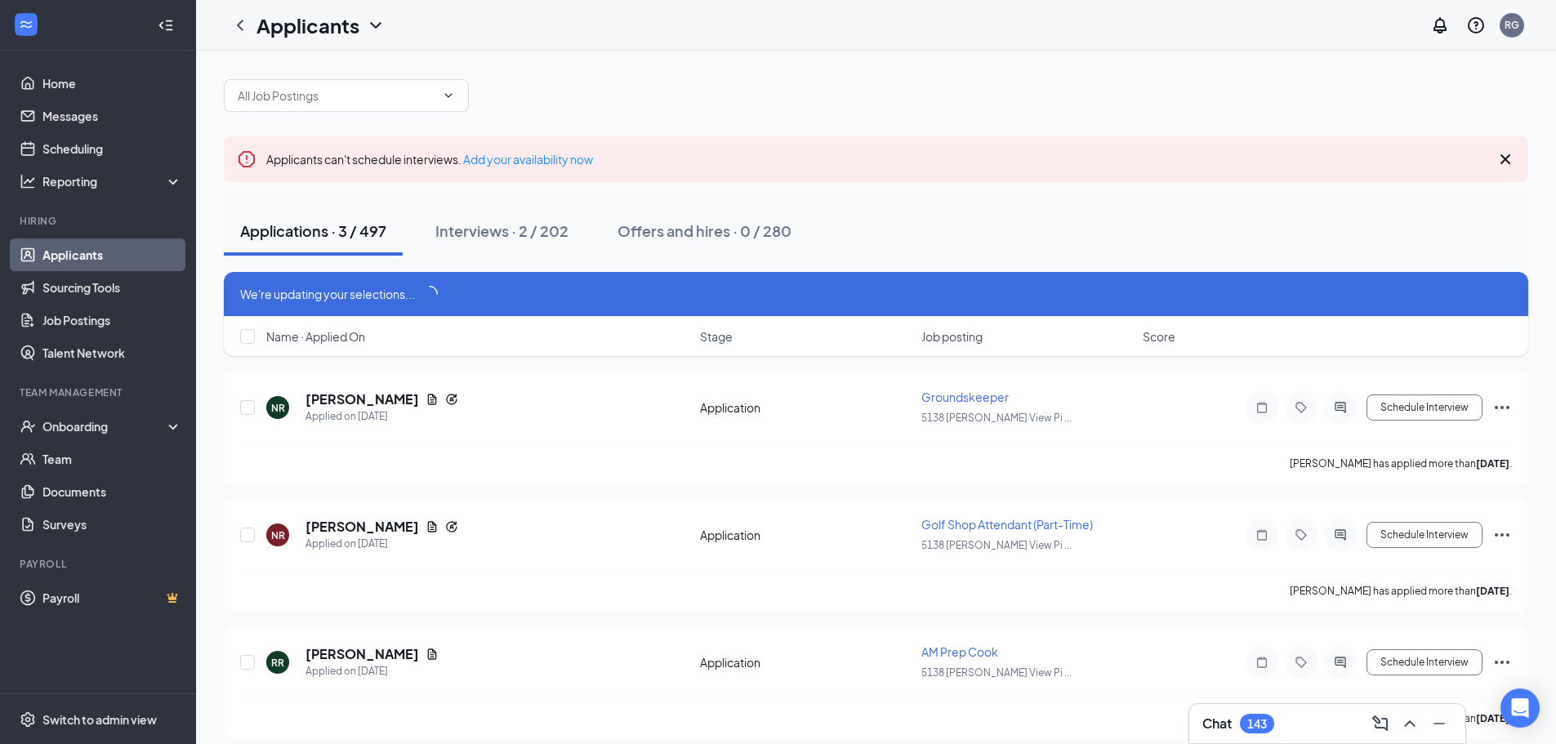
scroll to position [0, 0]
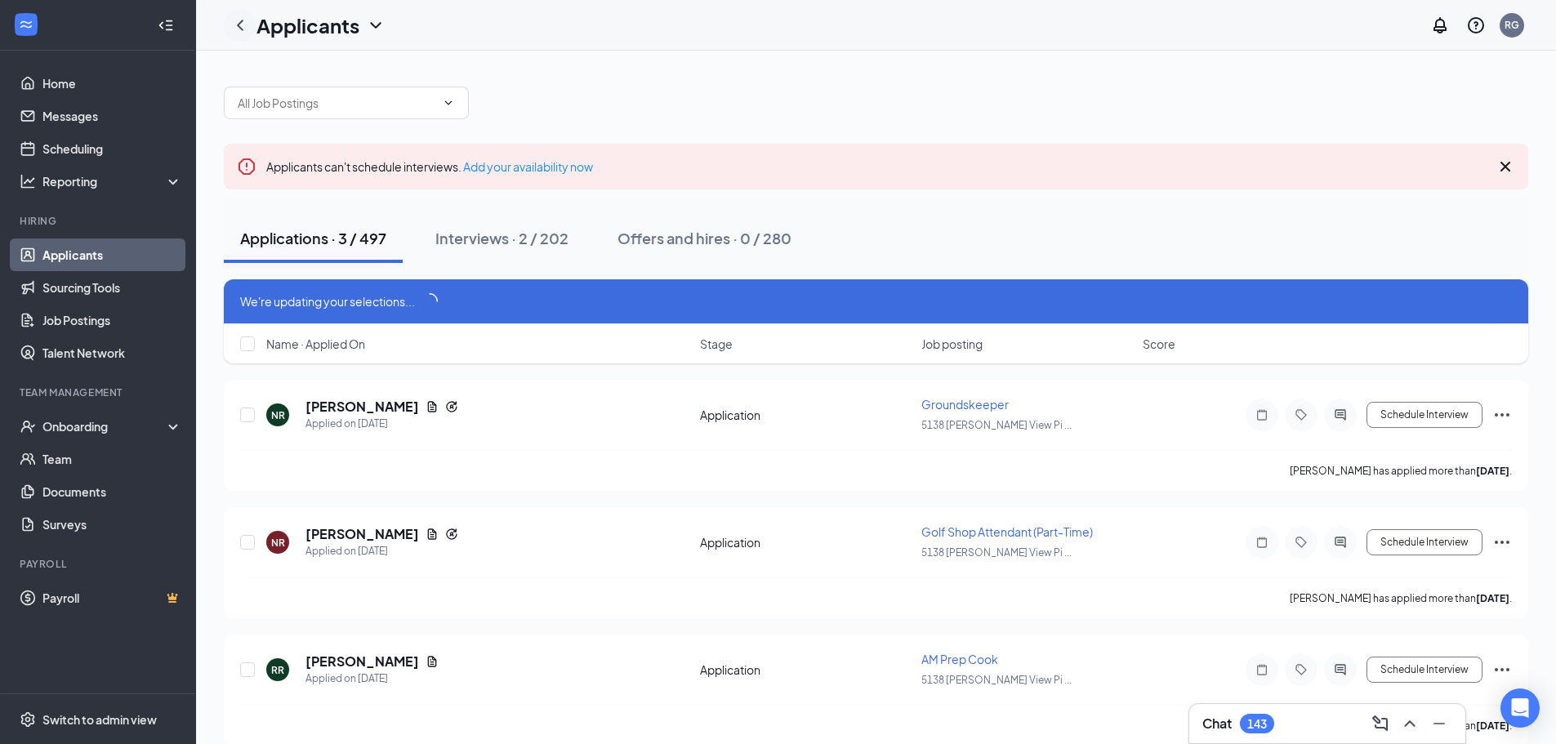
click at [241, 25] on icon "ChevronLeft" at bounding box center [240, 26] width 20 height 20
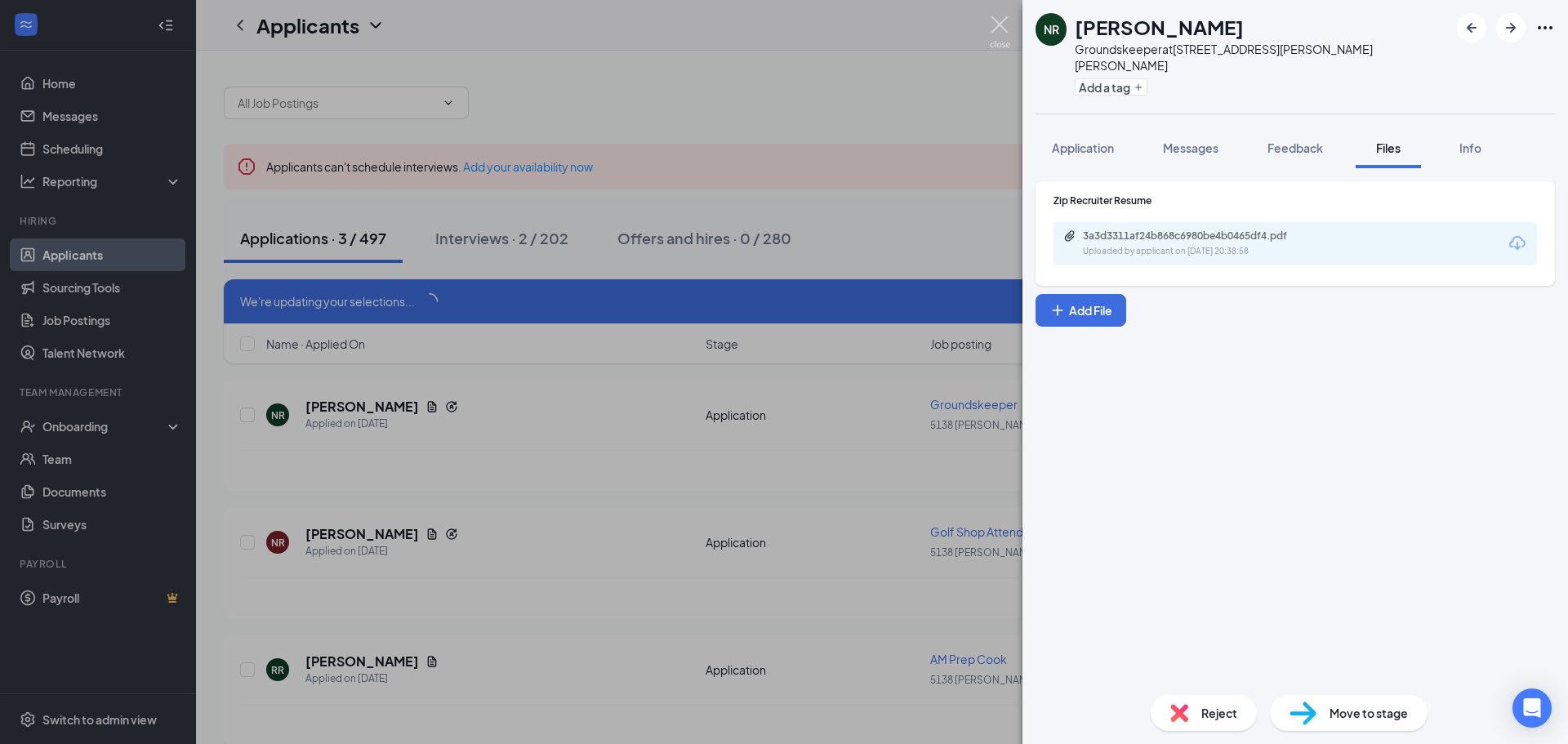
click at [999, 20] on img at bounding box center [1000, 32] width 20 height 32
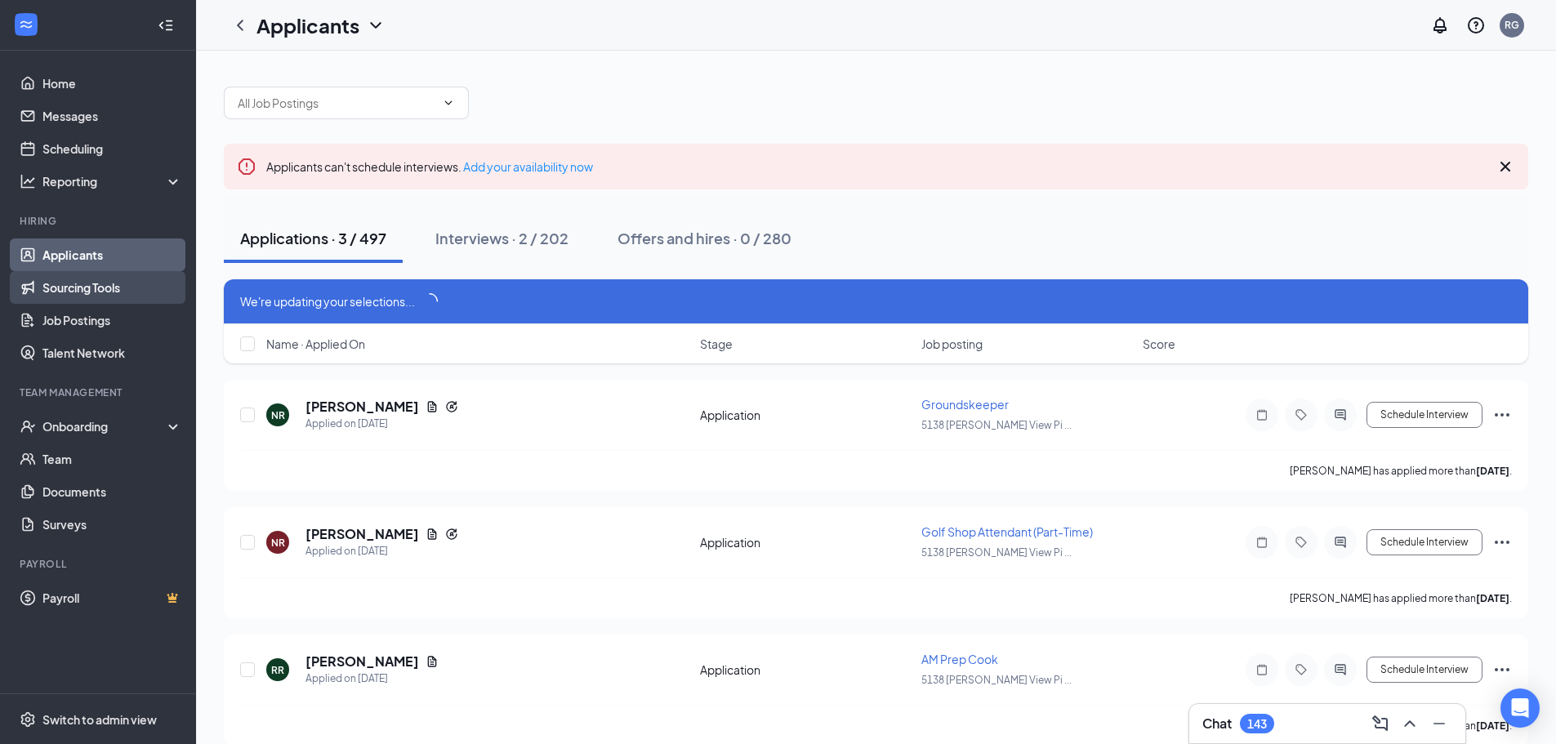
click at [116, 289] on link "Sourcing Tools" at bounding box center [112, 287] width 140 height 33
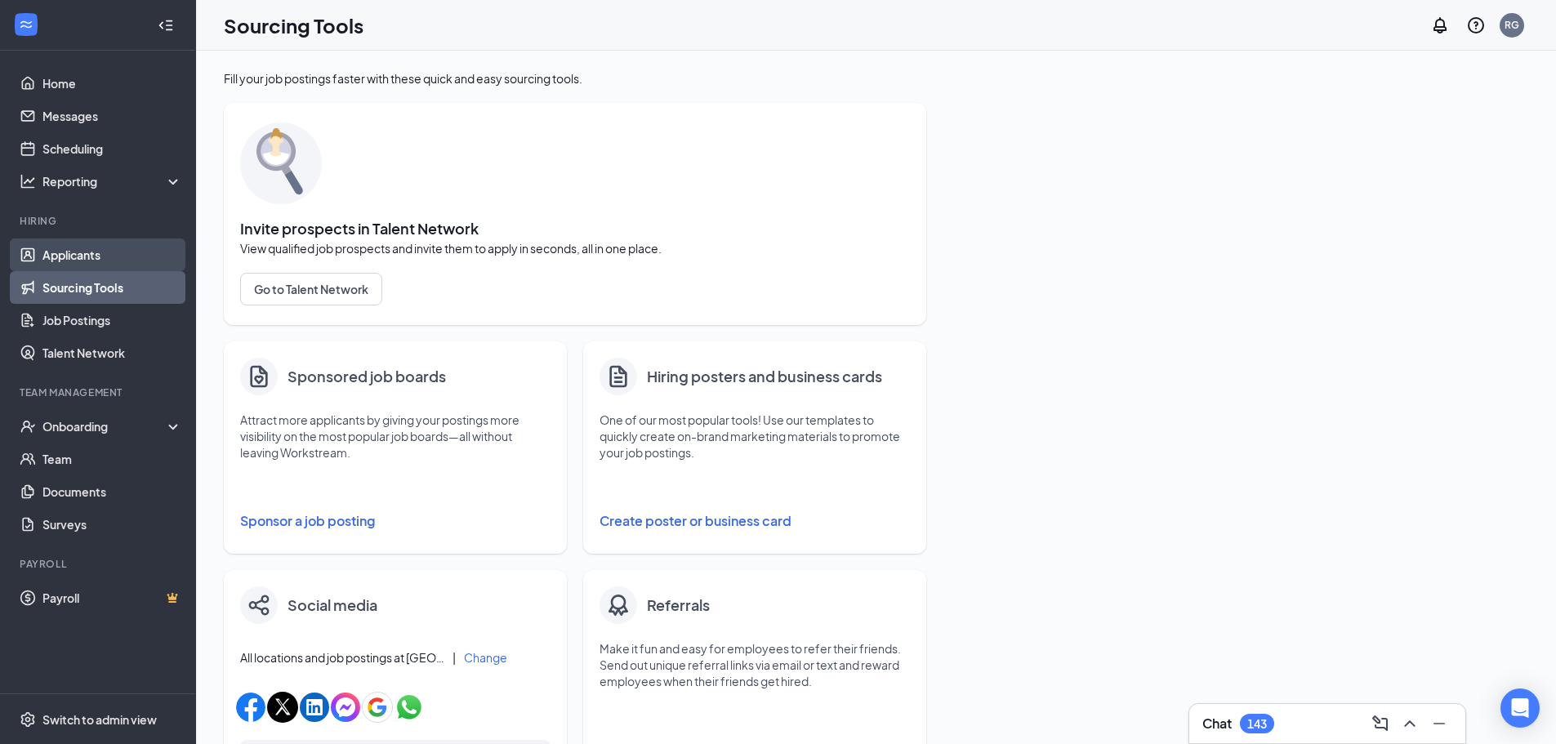
click at [84, 250] on link "Applicants" at bounding box center [112, 255] width 140 height 33
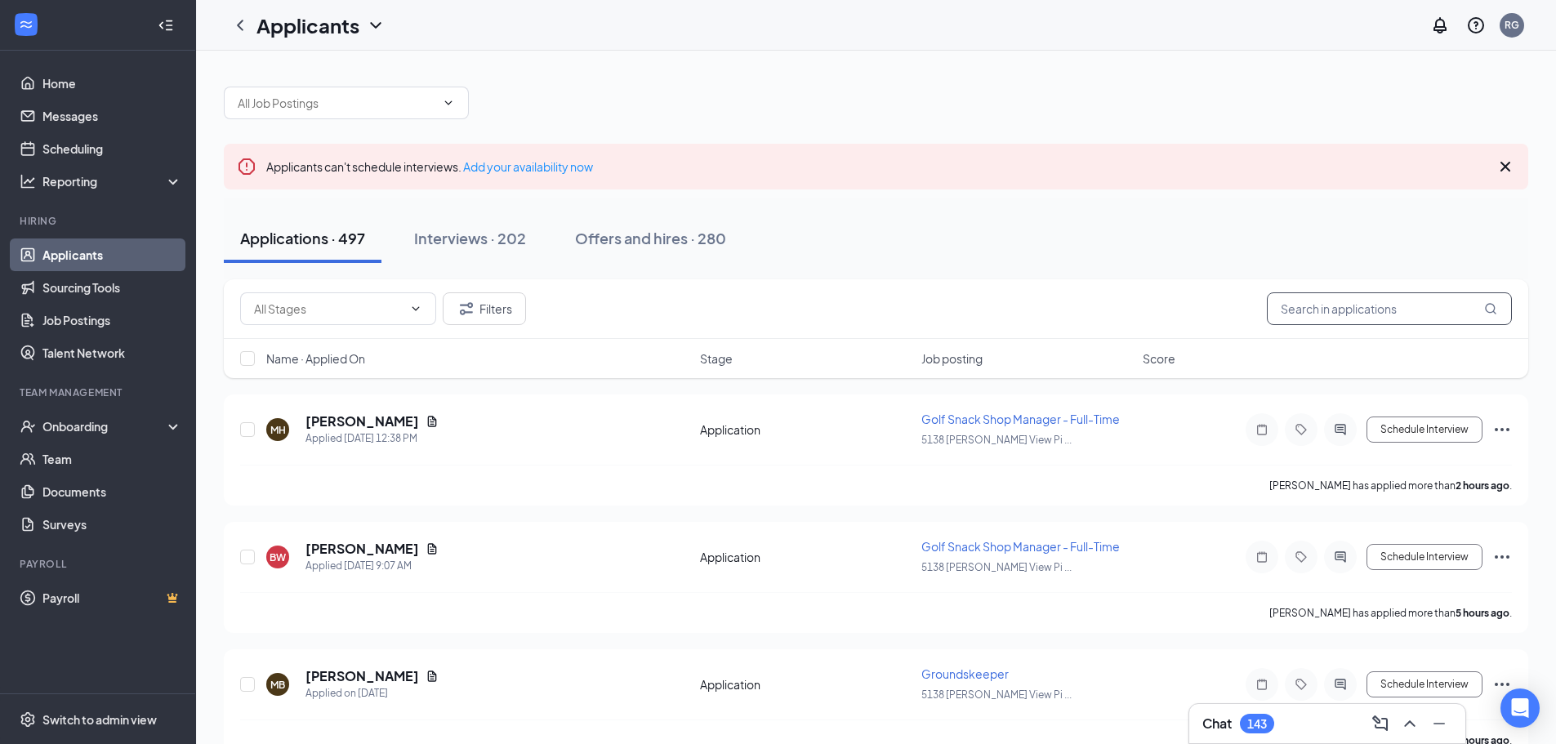
click at [1326, 316] on input "text" at bounding box center [1389, 308] width 245 height 33
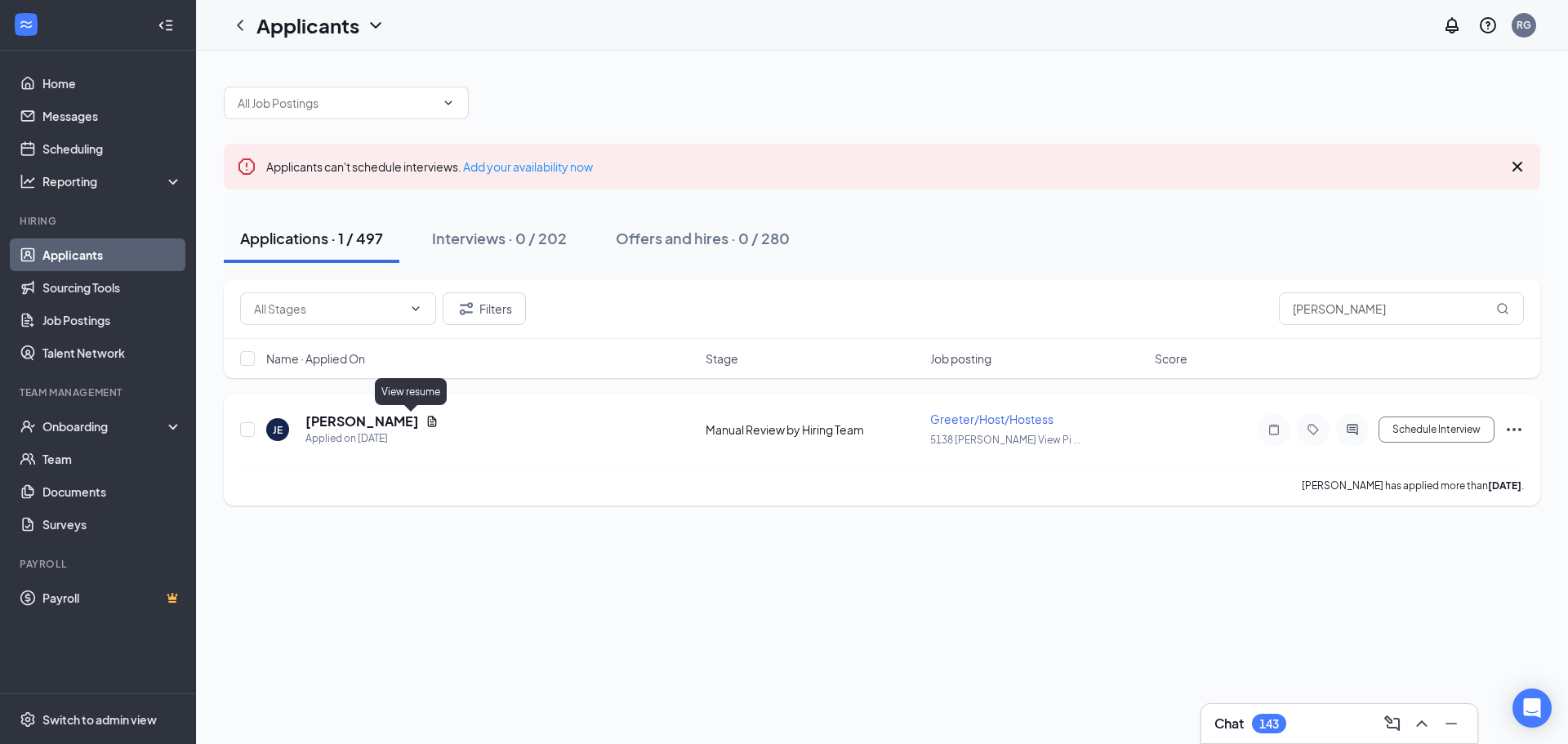
click at [426, 423] on icon "Document" at bounding box center [432, 421] width 13 height 13
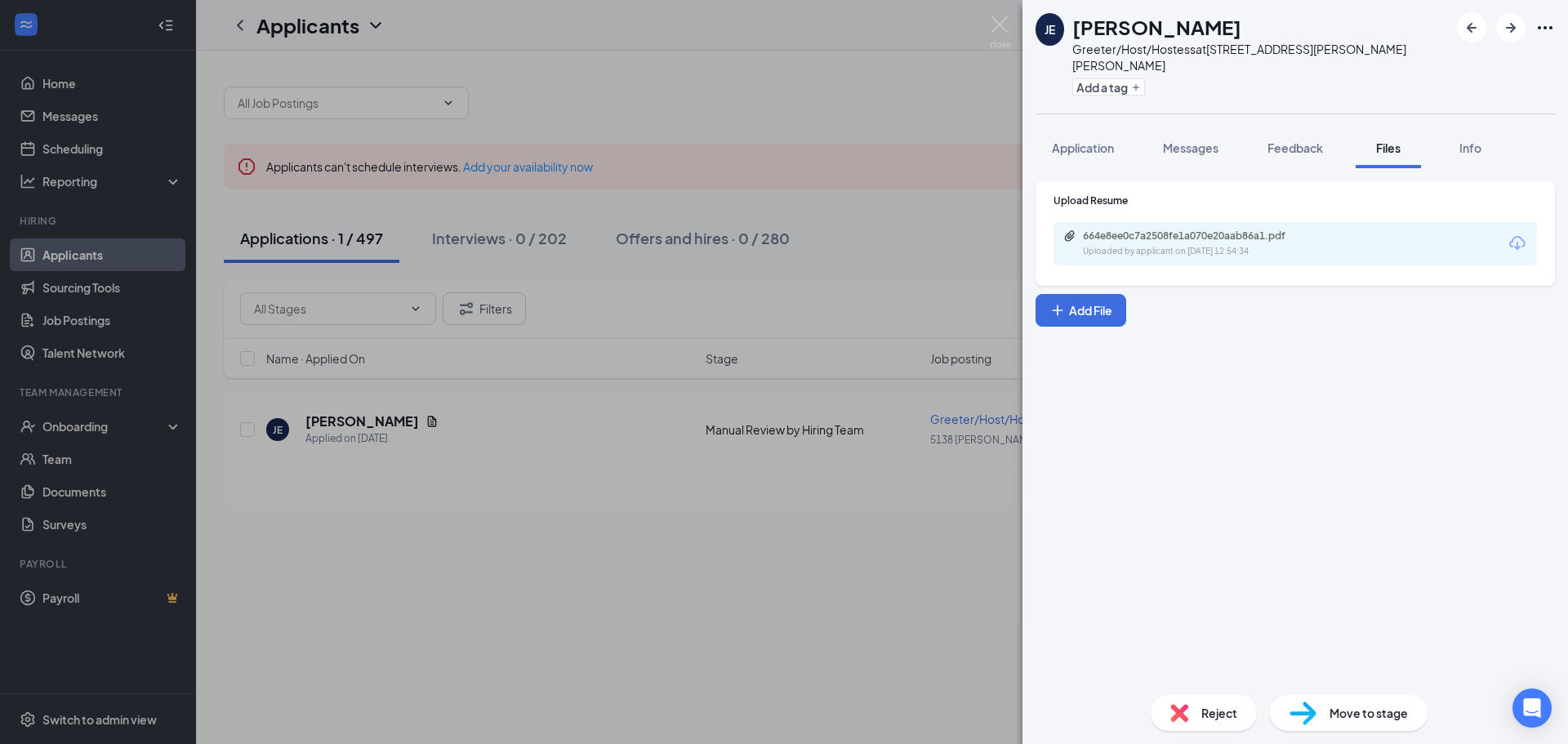
click at [1518, 234] on icon "Download" at bounding box center [1518, 244] width 20 height 20
click at [998, 21] on img at bounding box center [1000, 32] width 20 height 32
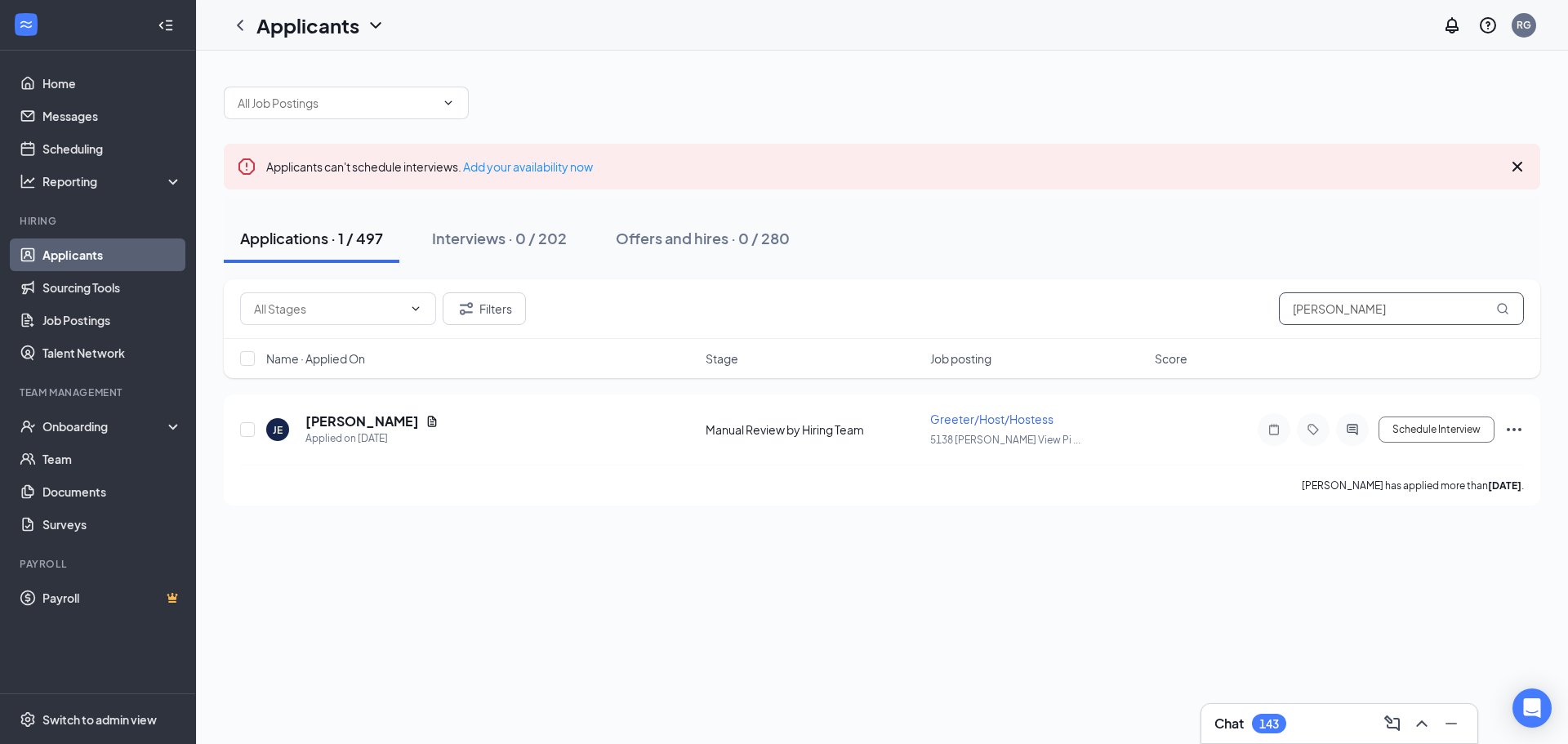
click at [1346, 309] on input "[PERSON_NAME]" at bounding box center [1401, 308] width 245 height 33
click at [1345, 310] on input "[PERSON_NAME]" at bounding box center [1401, 308] width 245 height 33
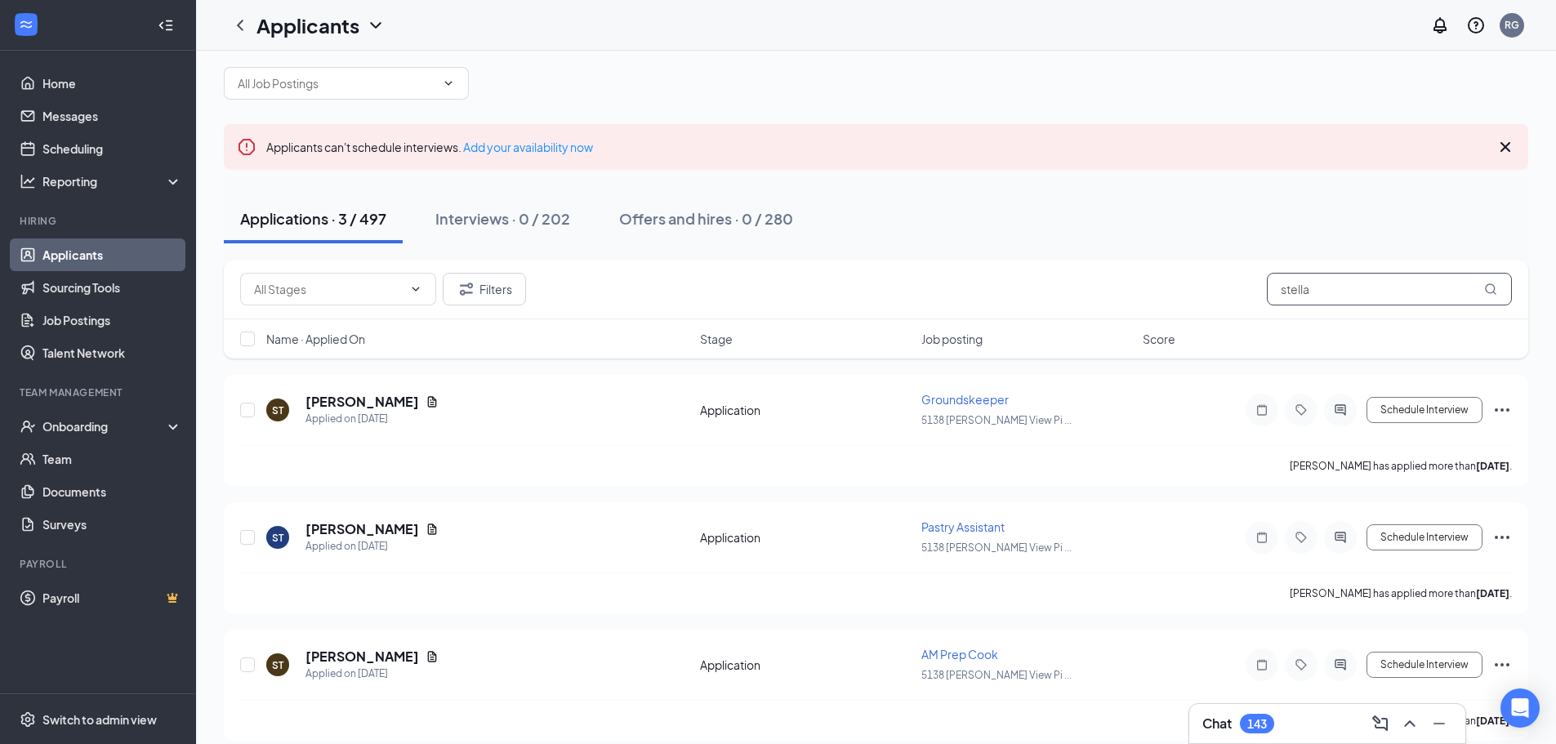
scroll to position [36, 0]
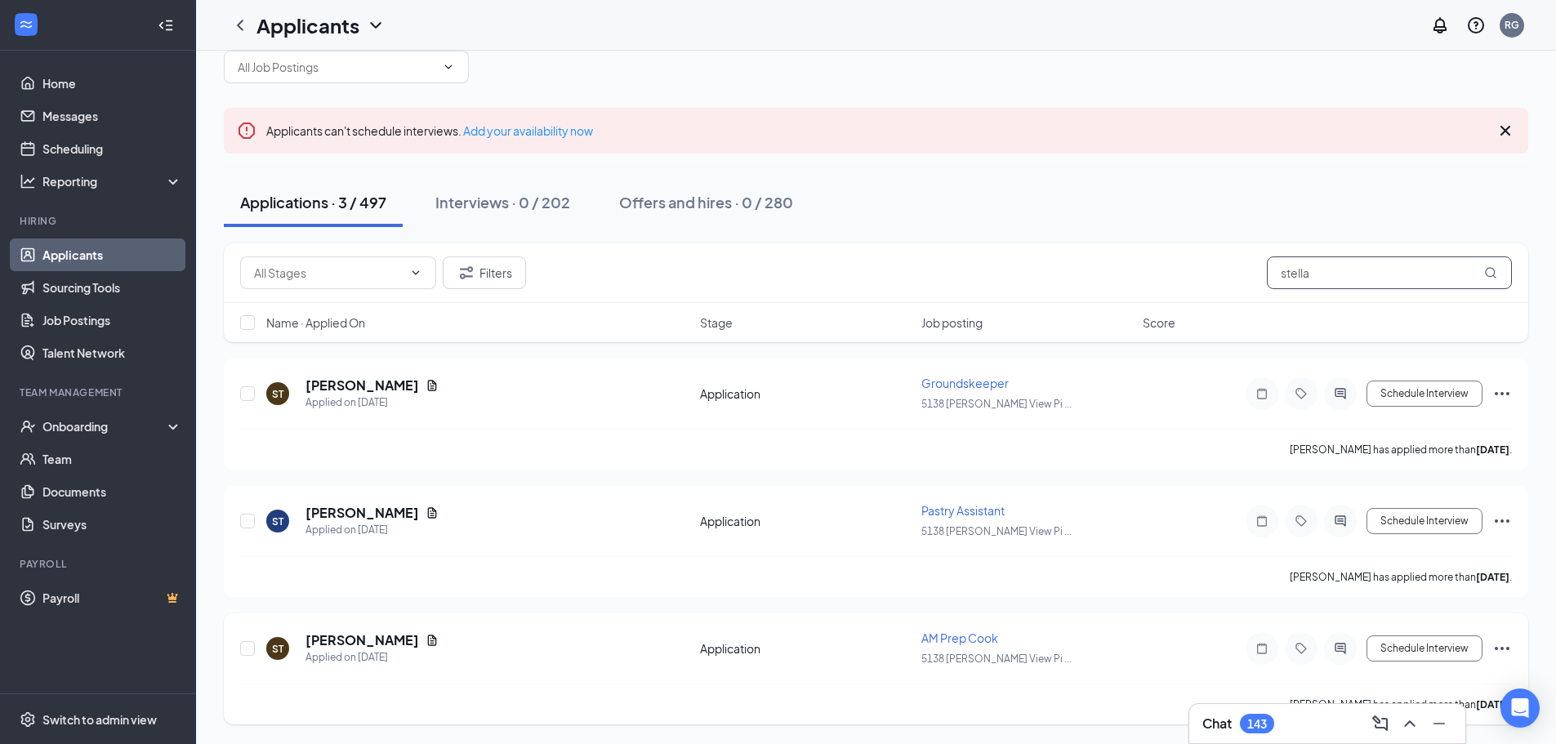
type input "stella"
click at [1506, 646] on icon "Ellipses" at bounding box center [1502, 649] width 20 height 20
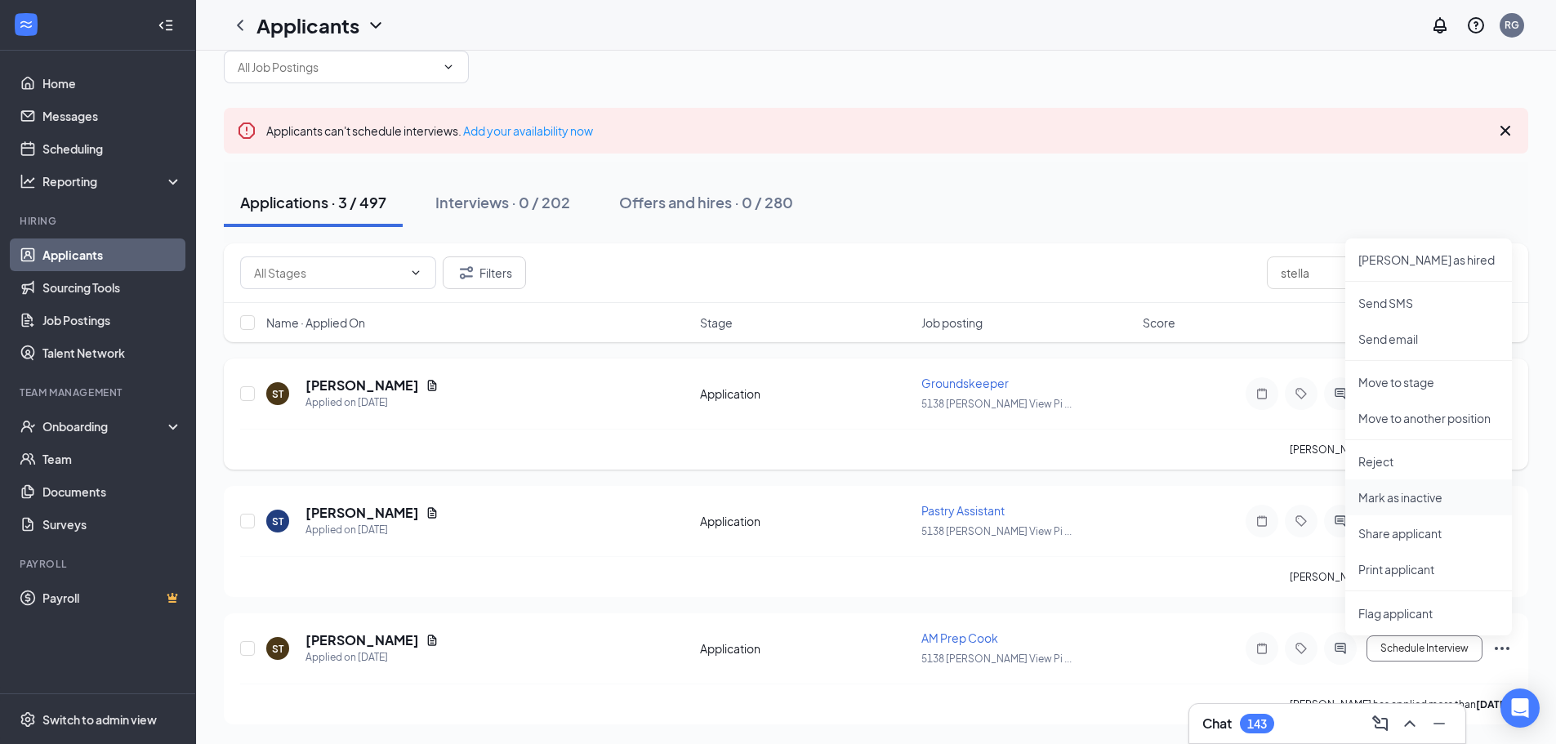
click at [1406, 500] on p "Mark as inactive" at bounding box center [1428, 497] width 140 height 16
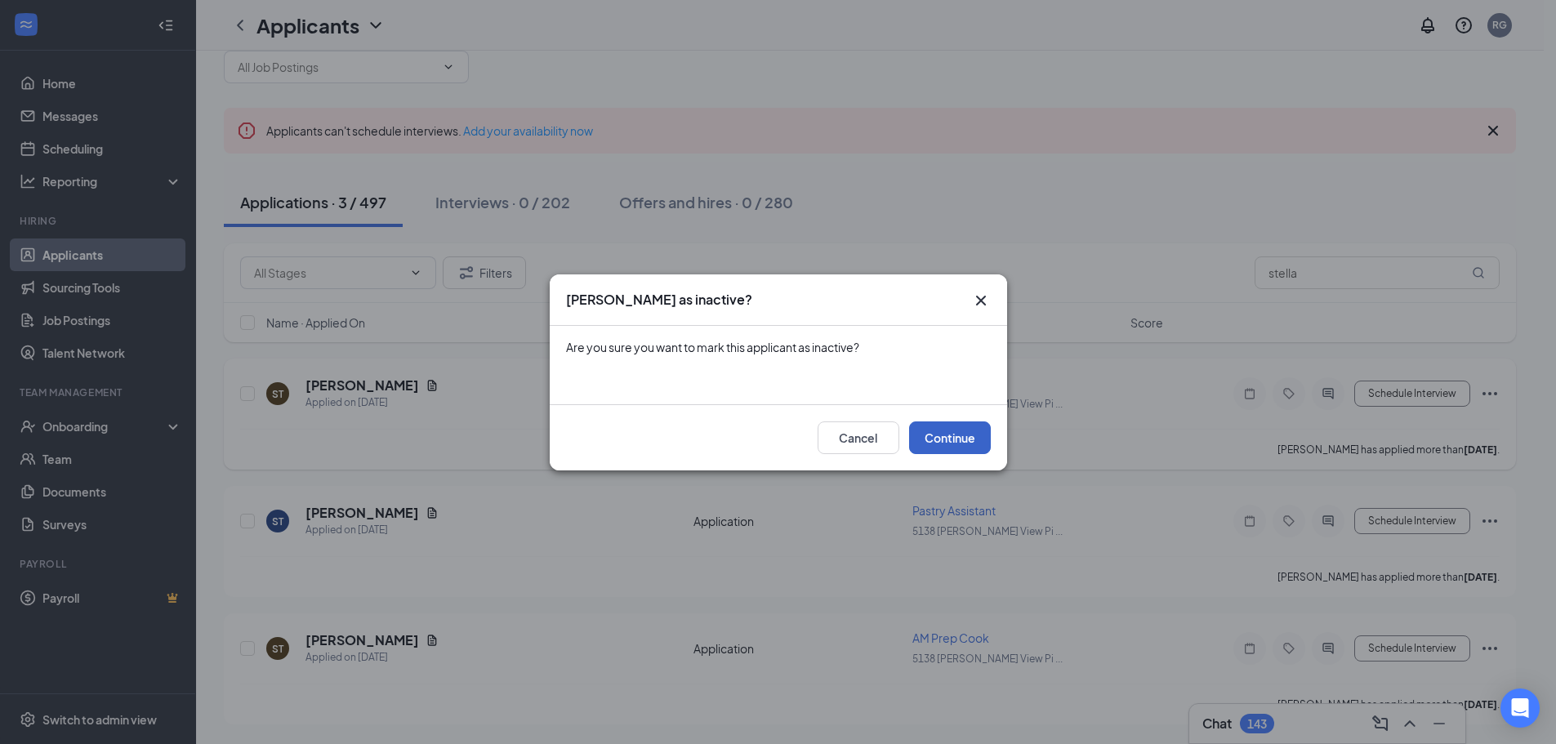
click at [946, 435] on button "Continue" at bounding box center [950, 437] width 82 height 33
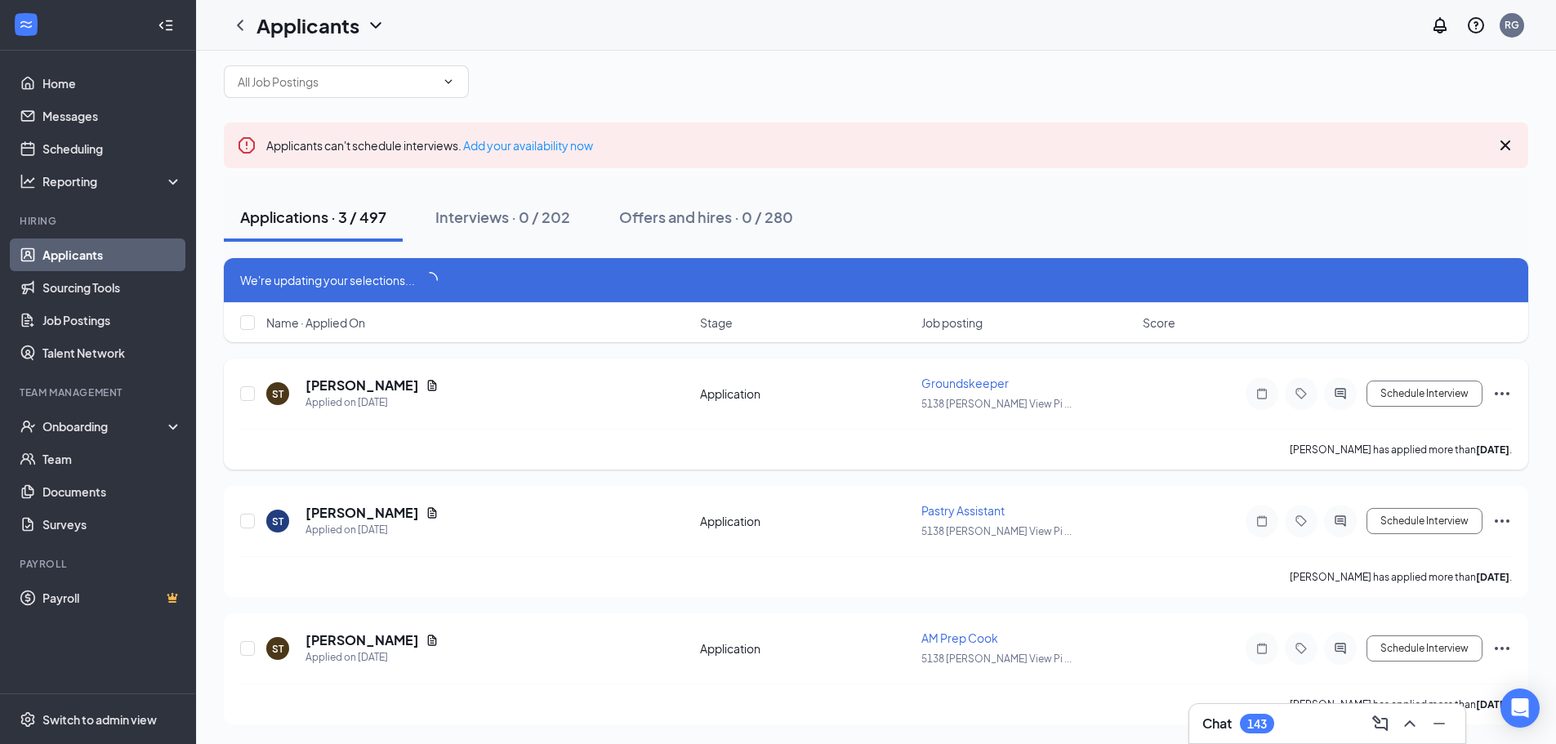
scroll to position [21, 0]
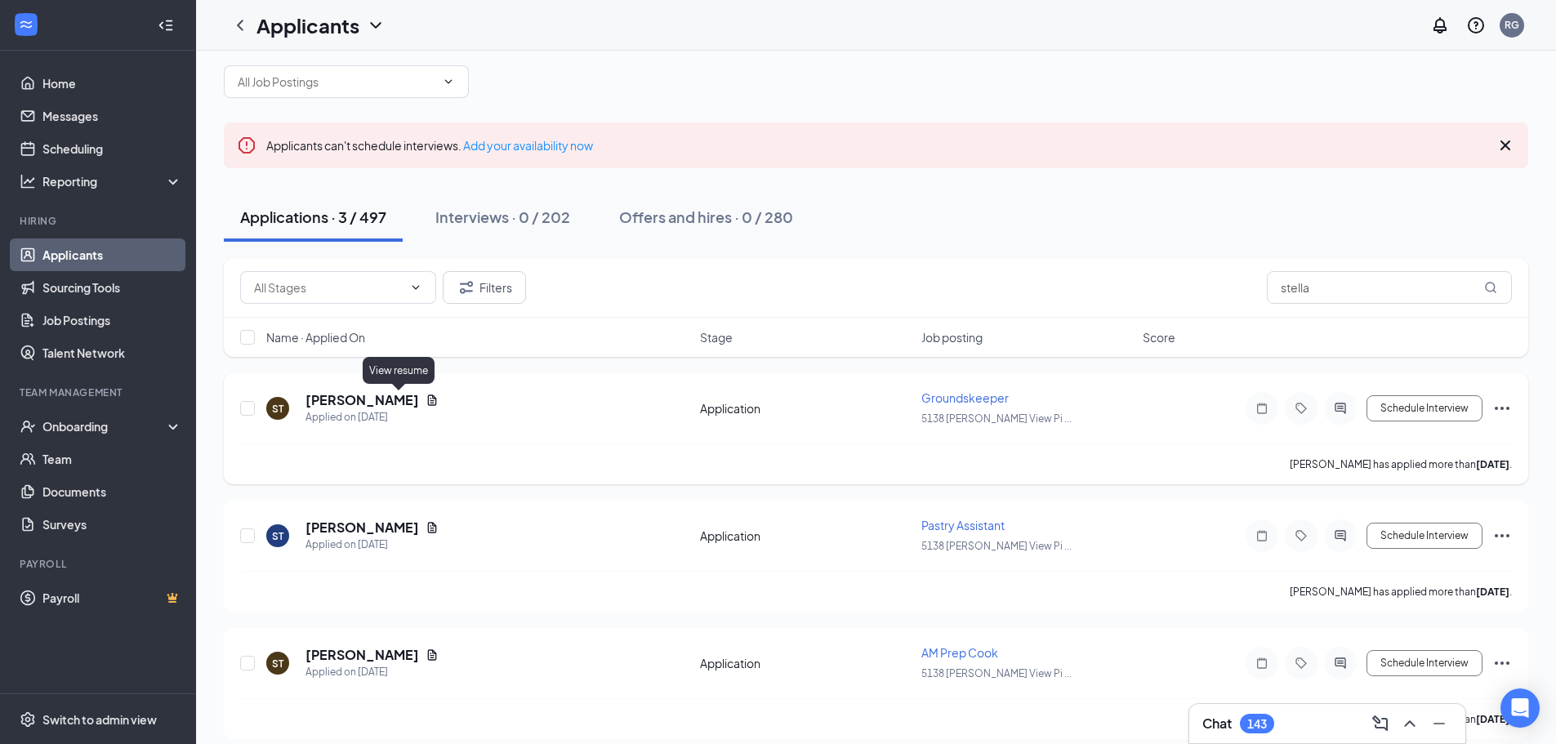
click at [426, 398] on icon "Document" at bounding box center [432, 400] width 13 height 13
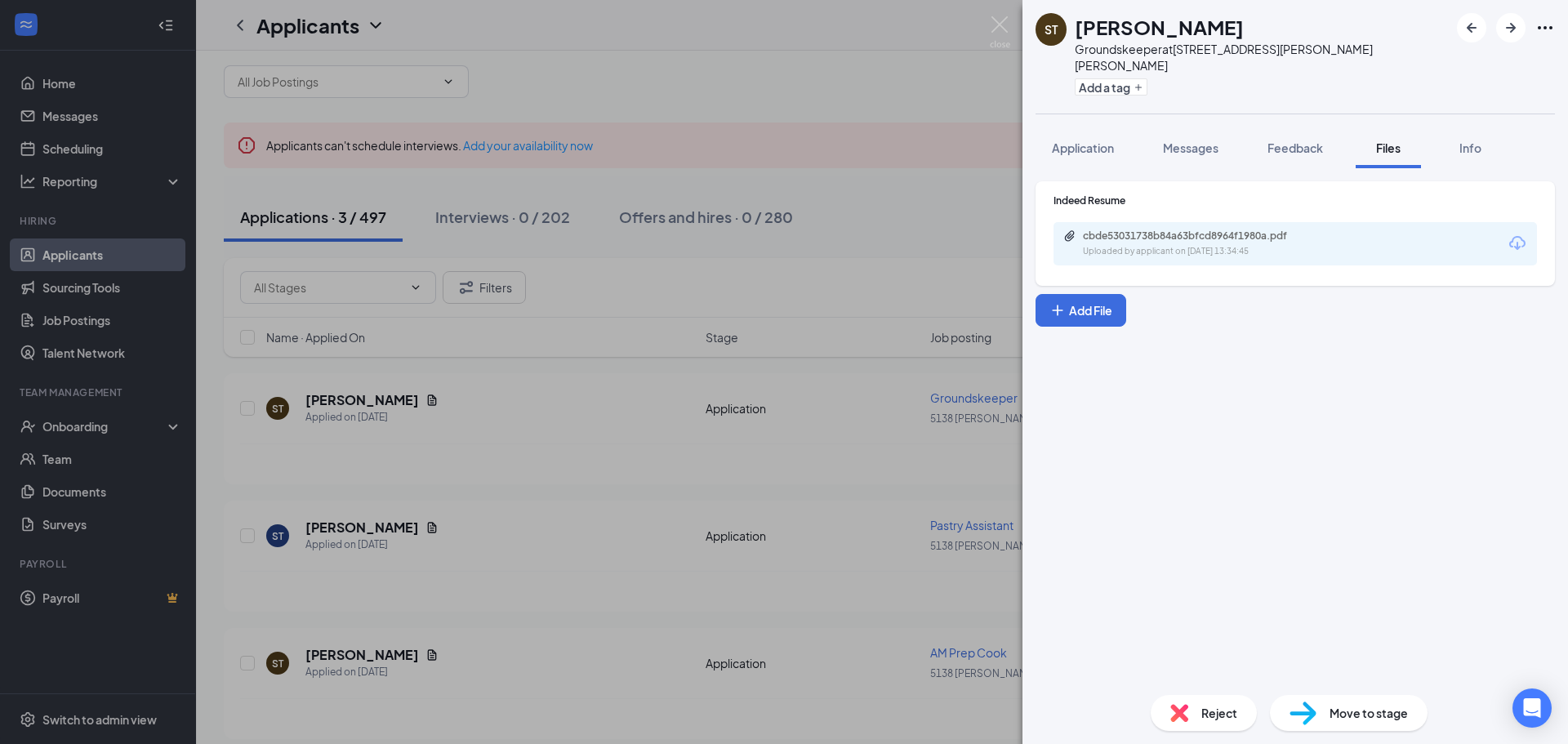
click at [1518, 234] on icon "Download" at bounding box center [1518, 244] width 20 height 20
click at [998, 21] on img at bounding box center [1000, 32] width 20 height 32
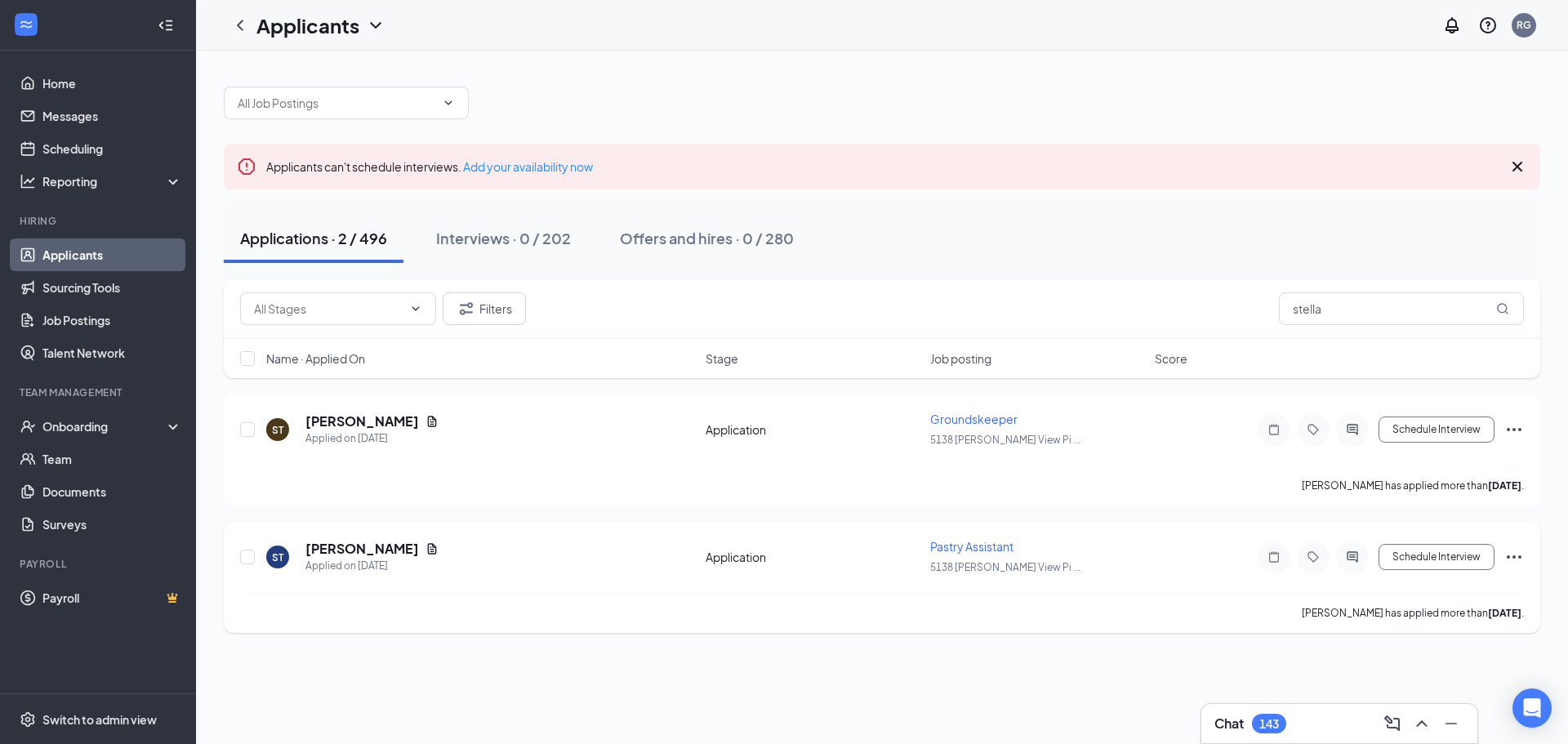
click at [1516, 555] on icon "Ellipses" at bounding box center [1515, 557] width 20 height 20
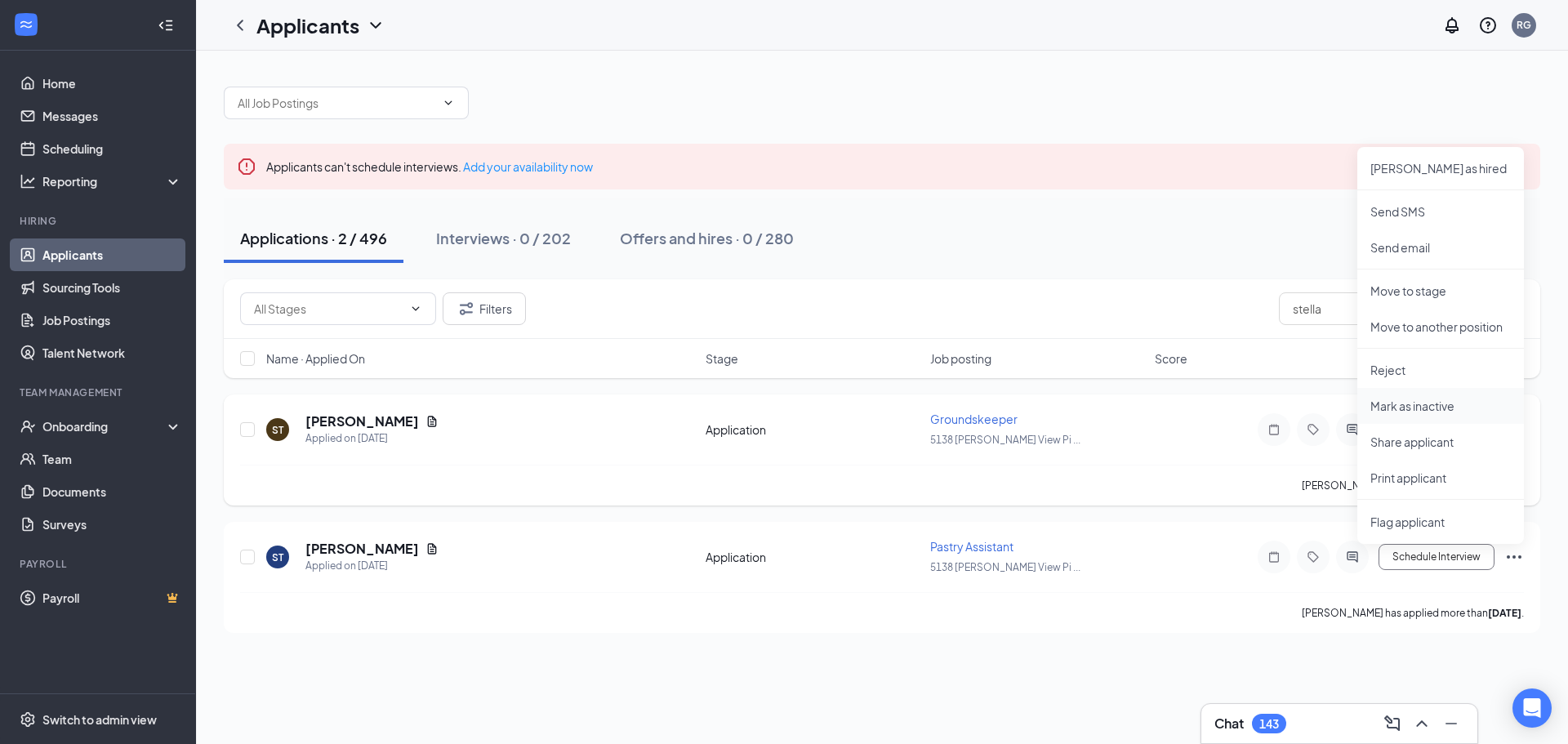
click at [1407, 408] on p "Mark as inactive" at bounding box center [1441, 406] width 140 height 16
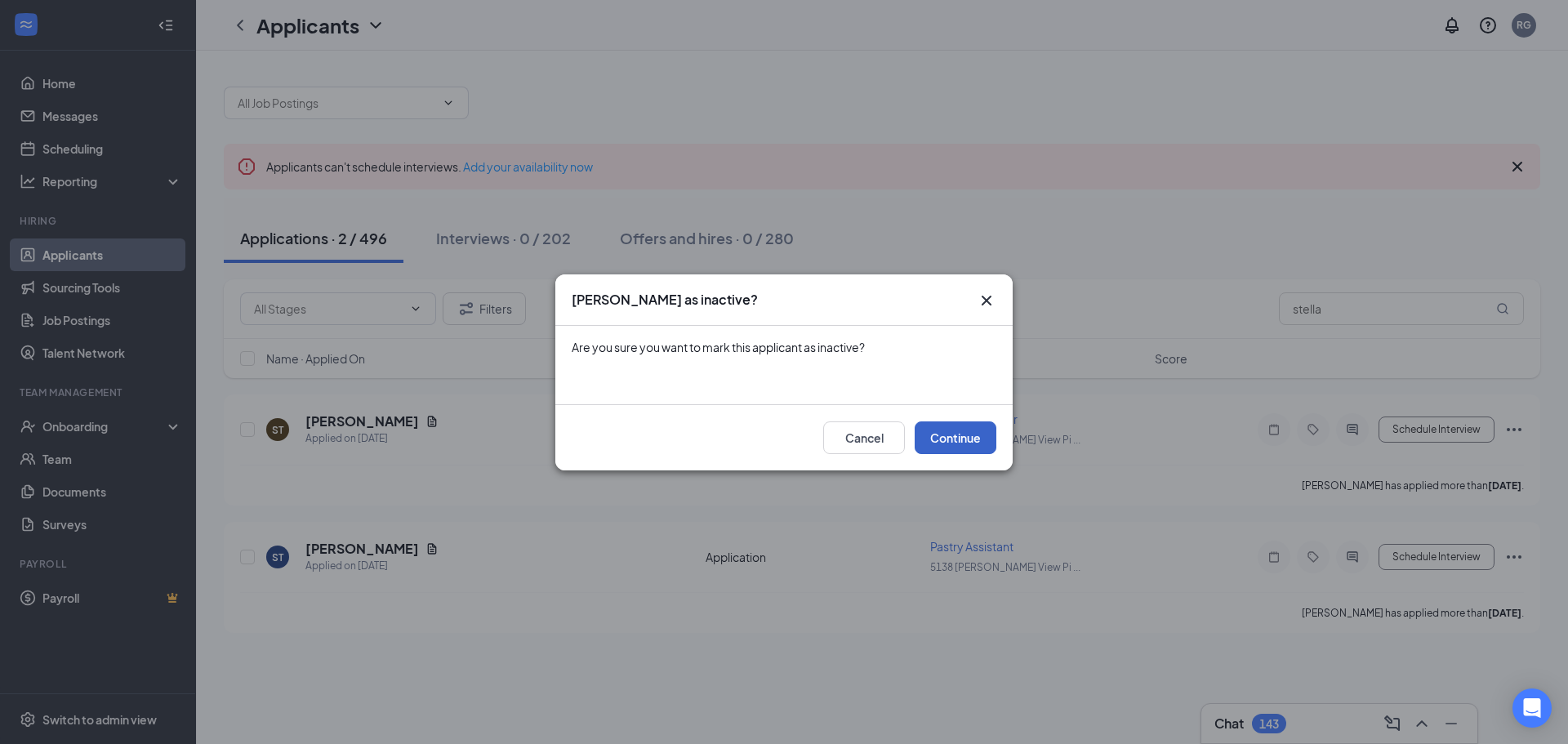
click at [977, 444] on button "Continue" at bounding box center [956, 437] width 82 height 33
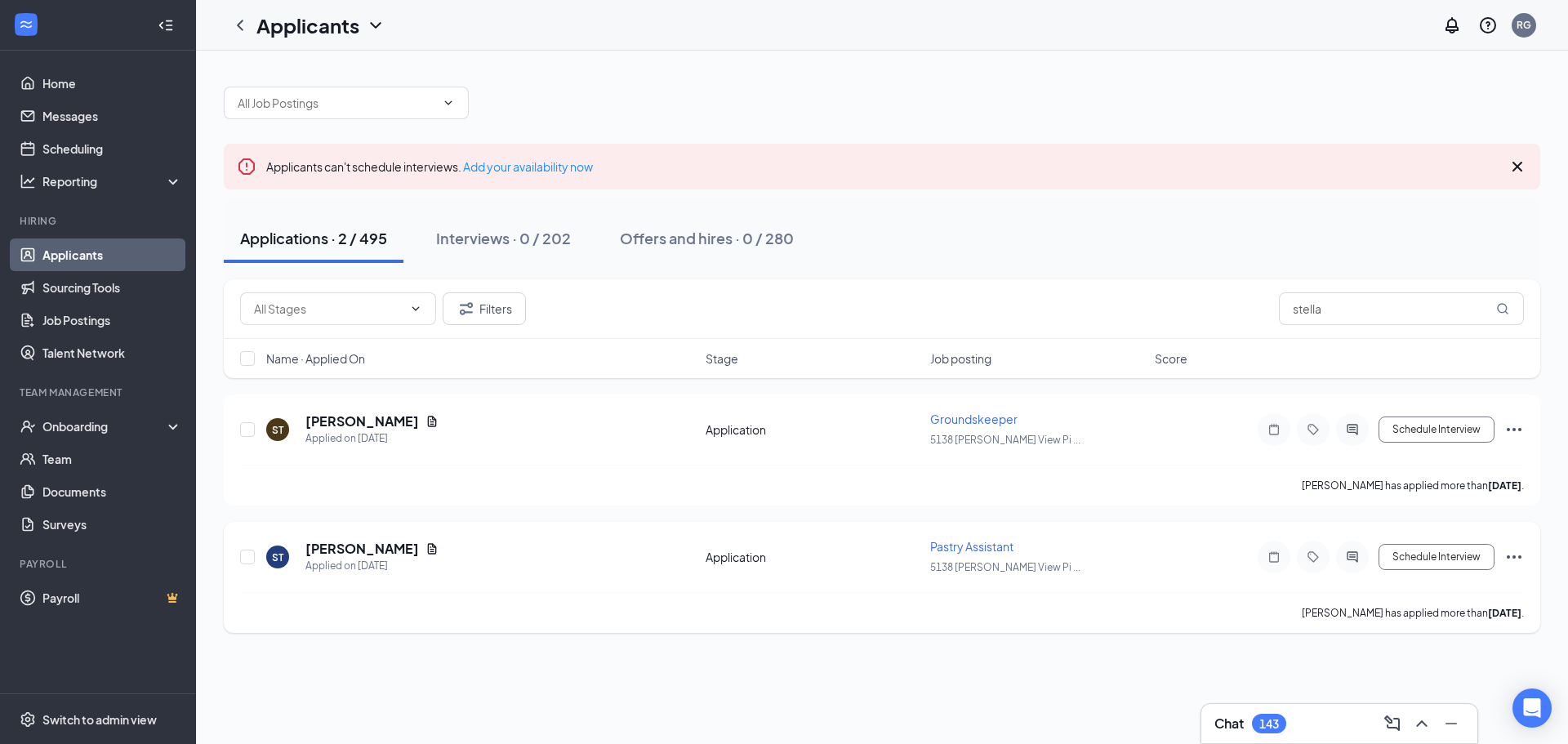
click at [1515, 559] on icon "Ellipses" at bounding box center [1515, 557] width 20 height 20
click at [1415, 408] on p "Mark as inactive" at bounding box center [1441, 406] width 140 height 16
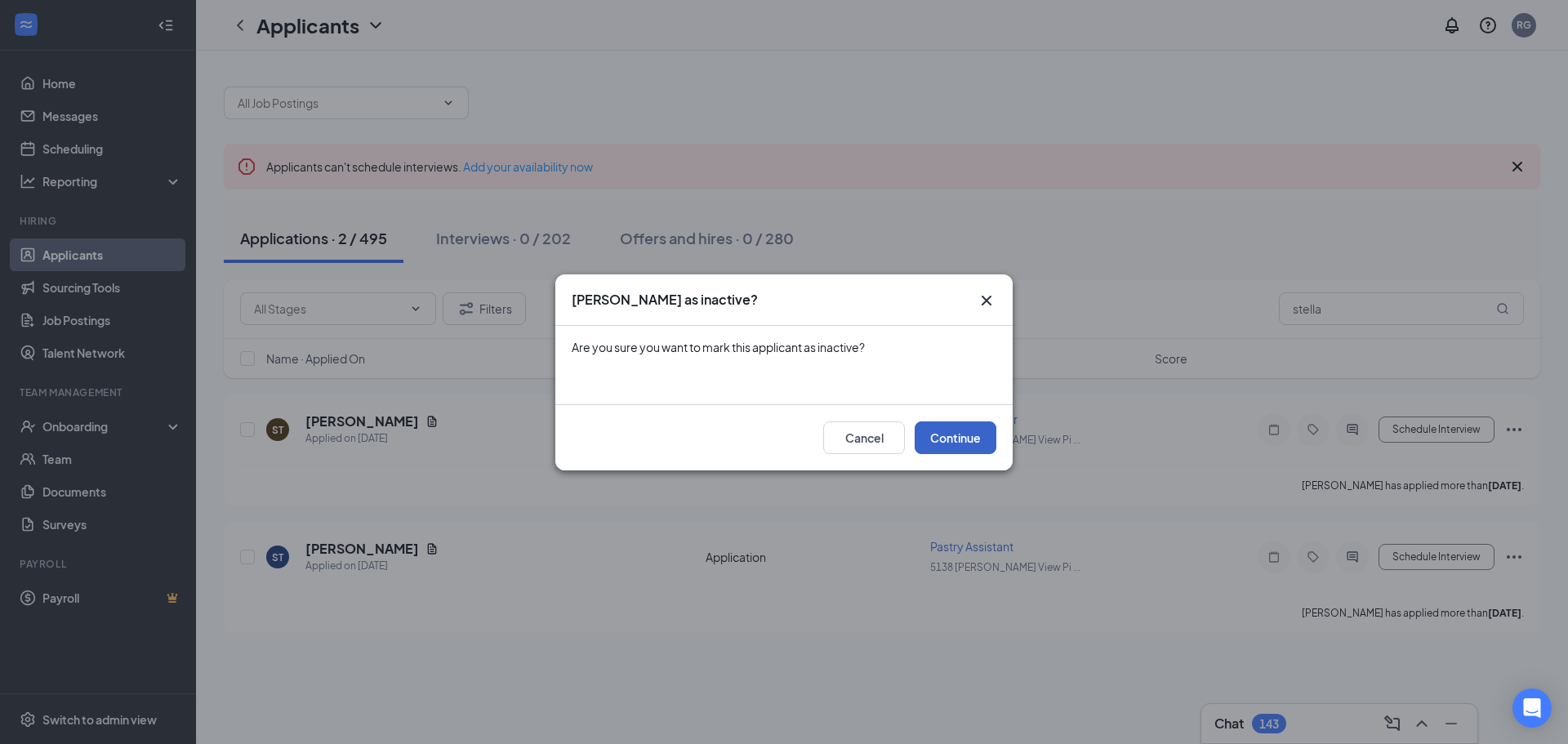
click at [972, 438] on button "Continue" at bounding box center [956, 437] width 82 height 33
